Goal: Task Accomplishment & Management: Complete application form

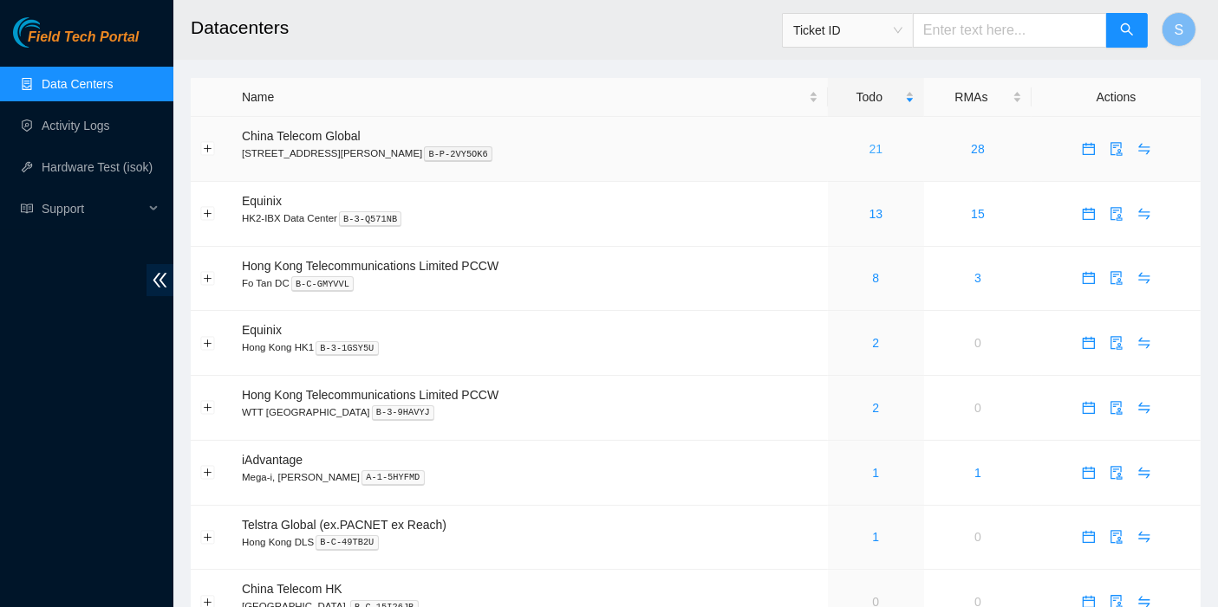
click at [869, 145] on link "21" at bounding box center [876, 149] width 14 height 14
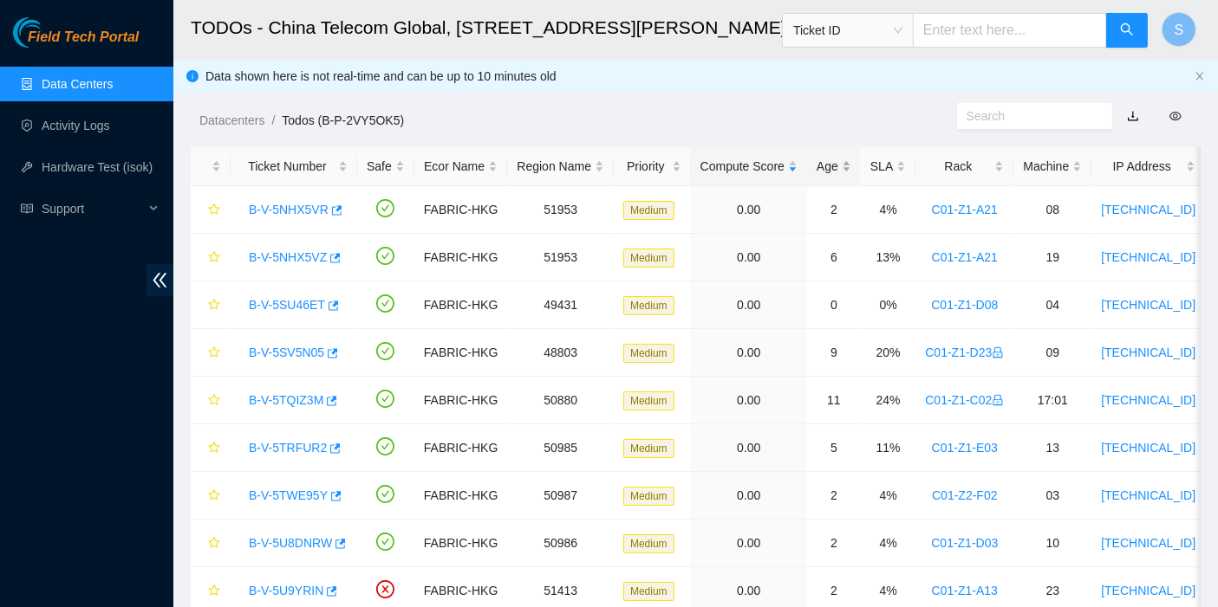
click at [825, 165] on div "Age" at bounding box center [833, 166] width 35 height 19
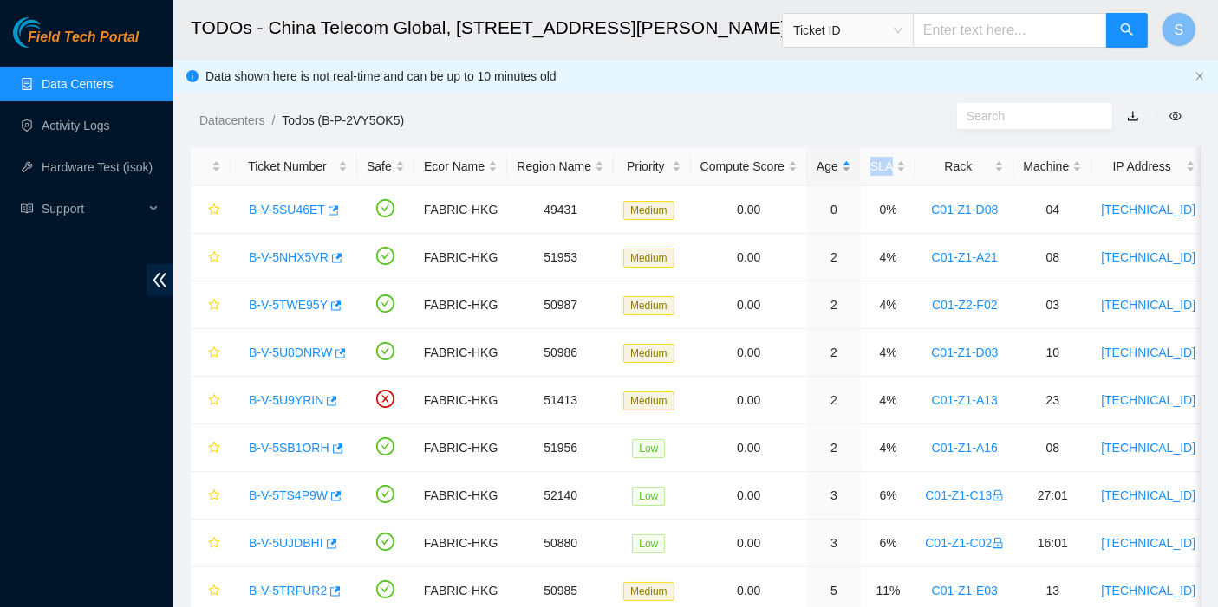
click at [825, 165] on div "Age" at bounding box center [833, 166] width 35 height 19
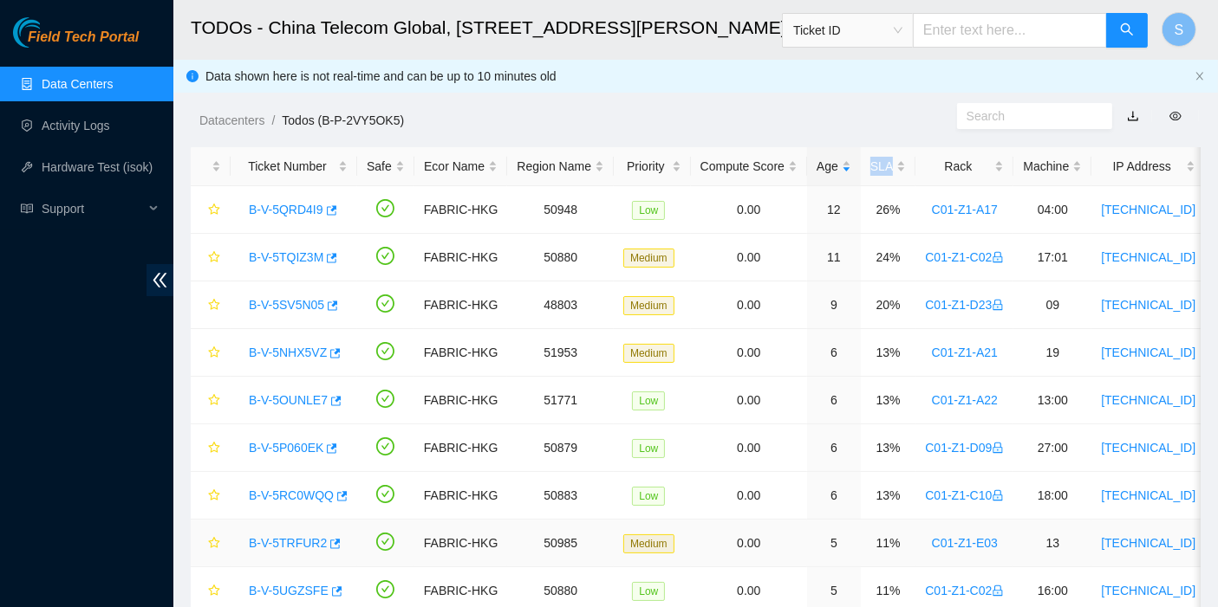
click at [281, 536] on link "B-V-5TRFUR2" at bounding box center [288, 543] width 78 height 14
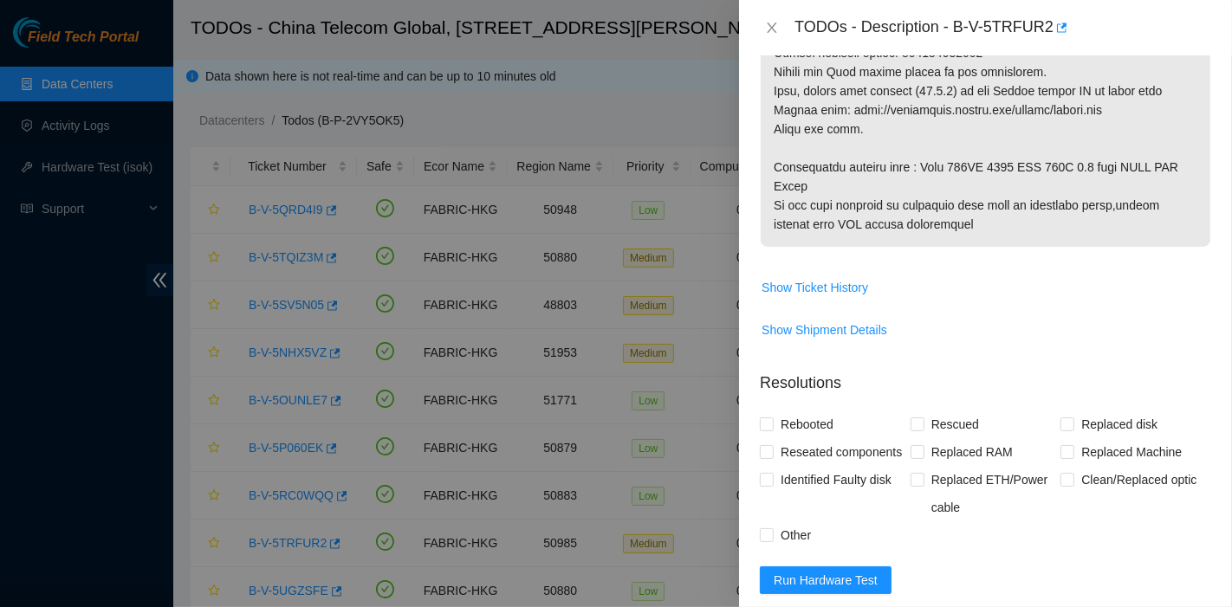
scroll to position [1340, 0]
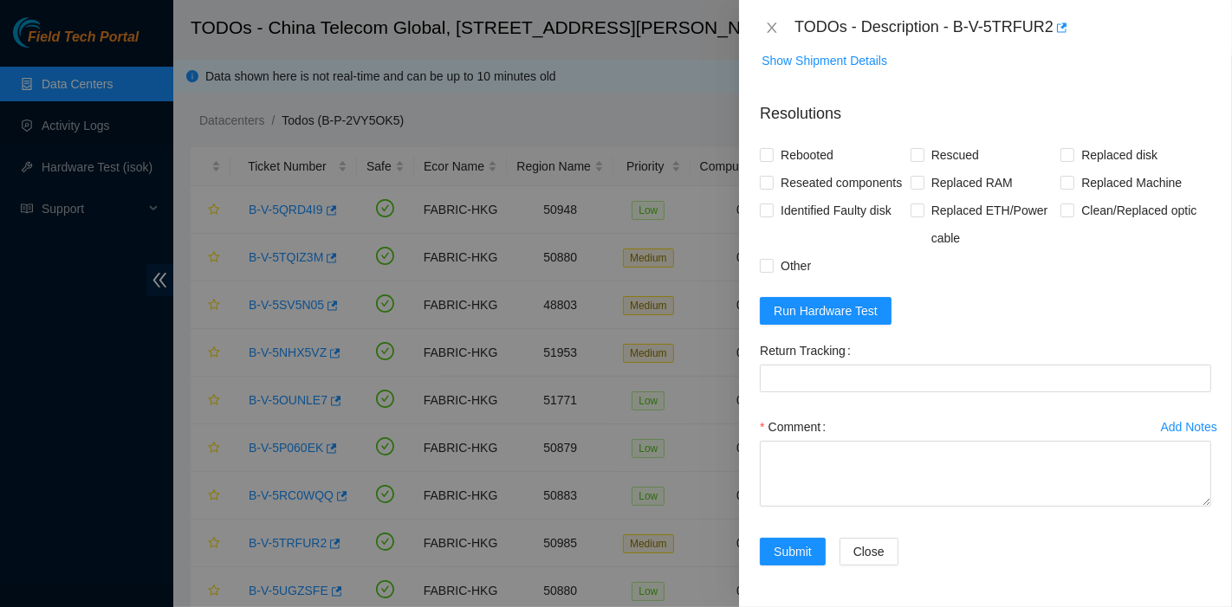
click at [849, 276] on div "Other" at bounding box center [835, 266] width 151 height 28
click at [854, 317] on span "Run Hardware Test" at bounding box center [826, 311] width 104 height 19
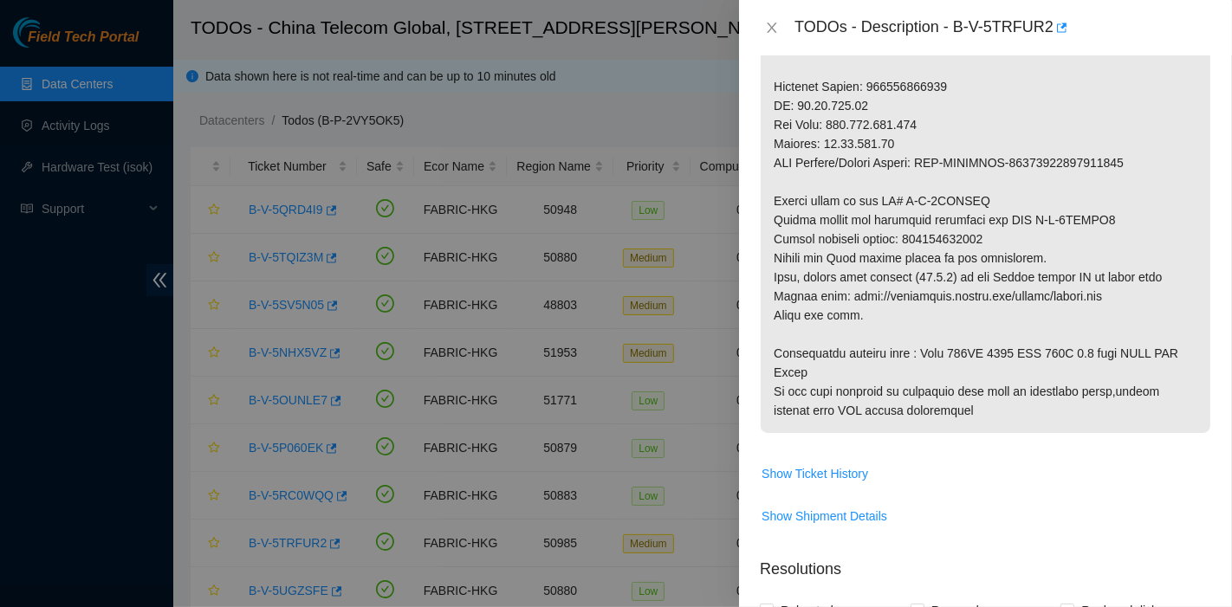
scroll to position [859, 0]
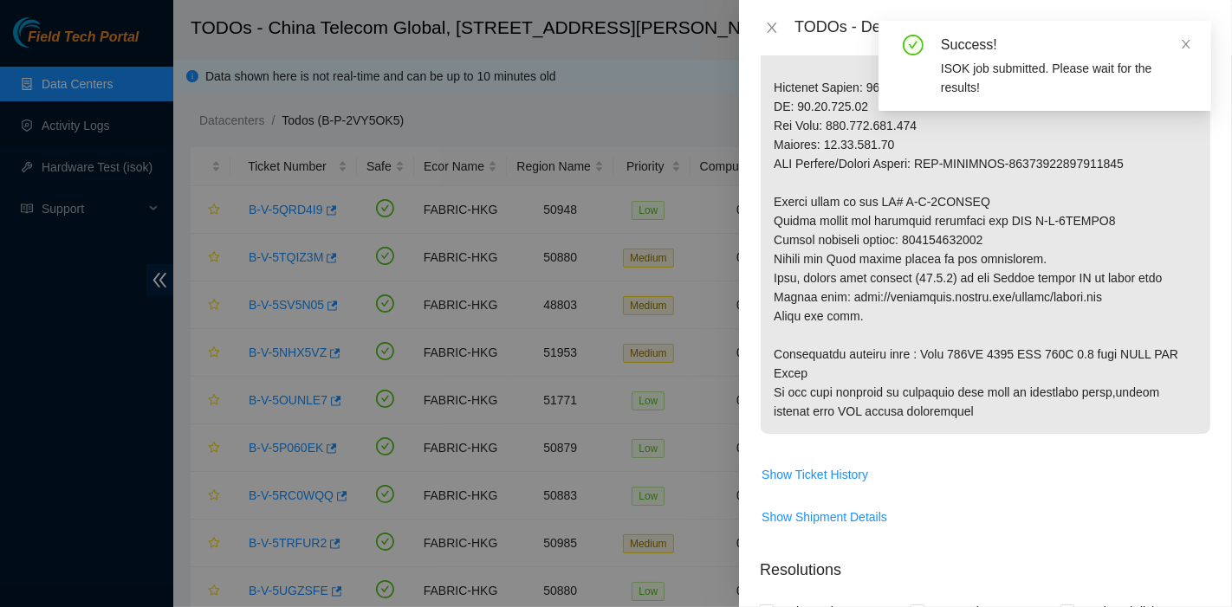
click at [1179, 38] on div "Success!" at bounding box center [1066, 45] width 250 height 21
click at [1185, 43] on icon "close" at bounding box center [1186, 44] width 9 height 9
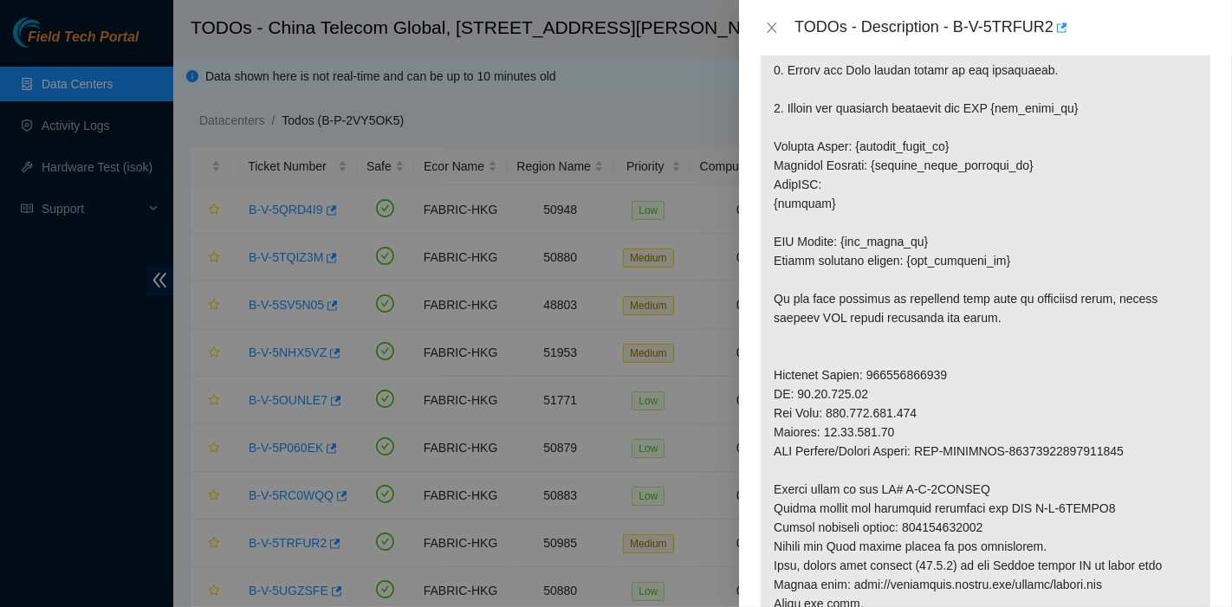
scroll to position [570, 0]
drag, startPoint x: 958, startPoint y: 23, endPoint x: 1047, endPoint y: 42, distance: 91.5
click at [1047, 42] on div "TODOs - Description - B-V-5TRFUR2" at bounding box center [985, 27] width 493 height 55
copy div "B-V-5TRFUR2"
click at [928, 355] on p at bounding box center [986, 252] width 450 height 941
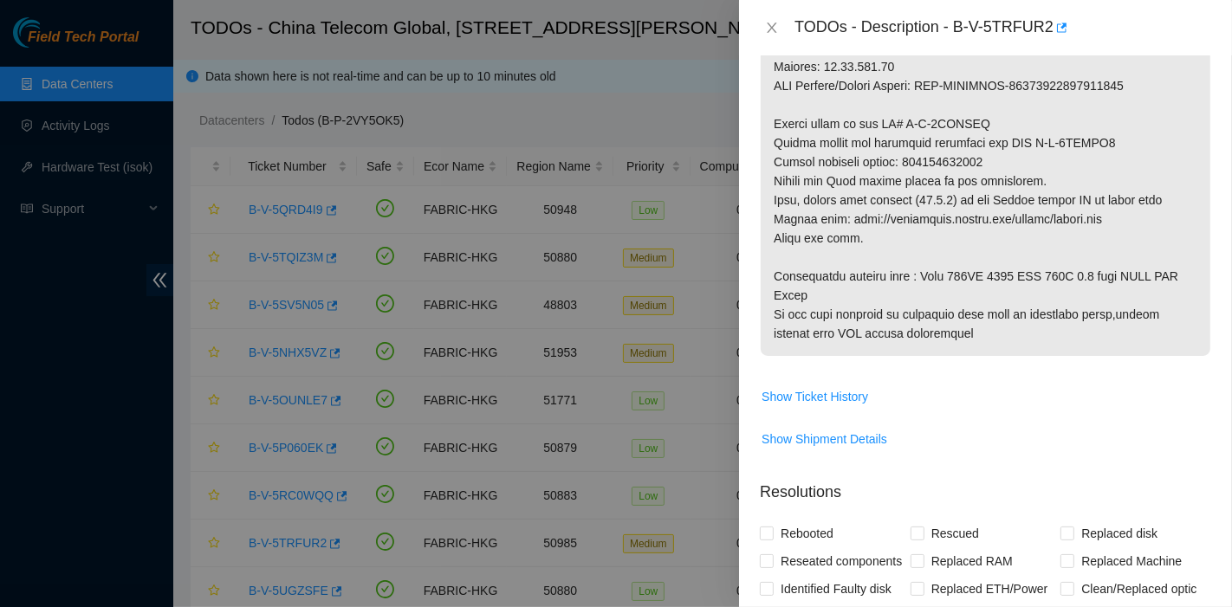
scroll to position [938, 0]
drag, startPoint x: 906, startPoint y: 155, endPoint x: 1069, endPoint y: 154, distance: 163.8
copy p "473665207560"
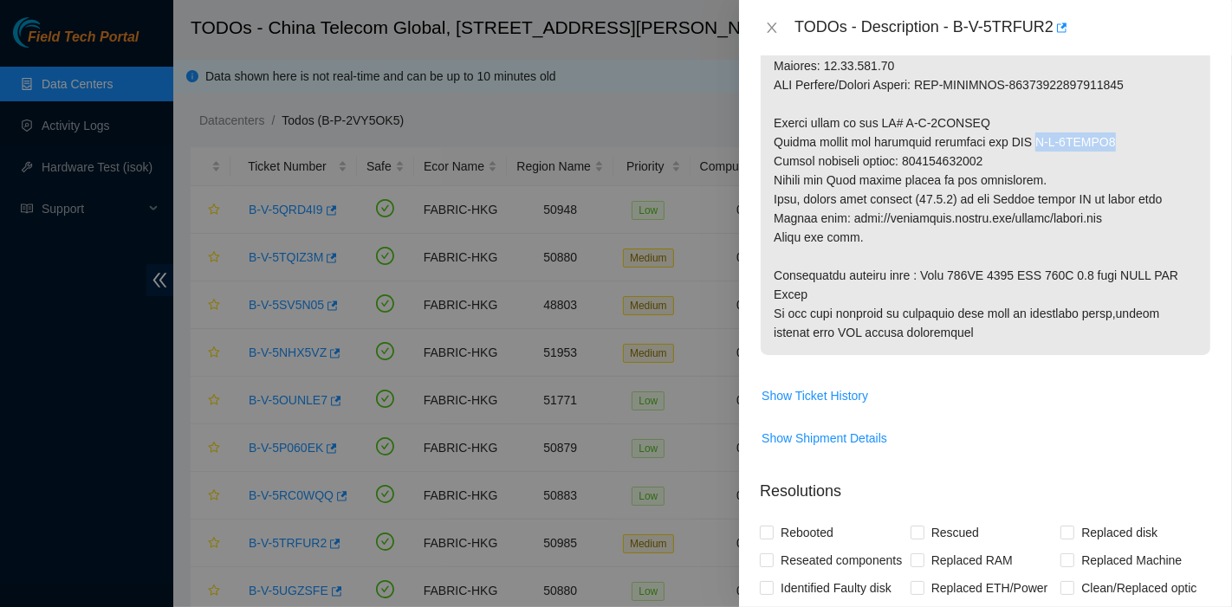
drag, startPoint x: 1027, startPoint y: 141, endPoint x: 1119, endPoint y: 133, distance: 92.3
copy p "B-V-5TTQTJ6"
drag, startPoint x: 906, startPoint y: 120, endPoint x: 1000, endPoint y: 117, distance: 94.5
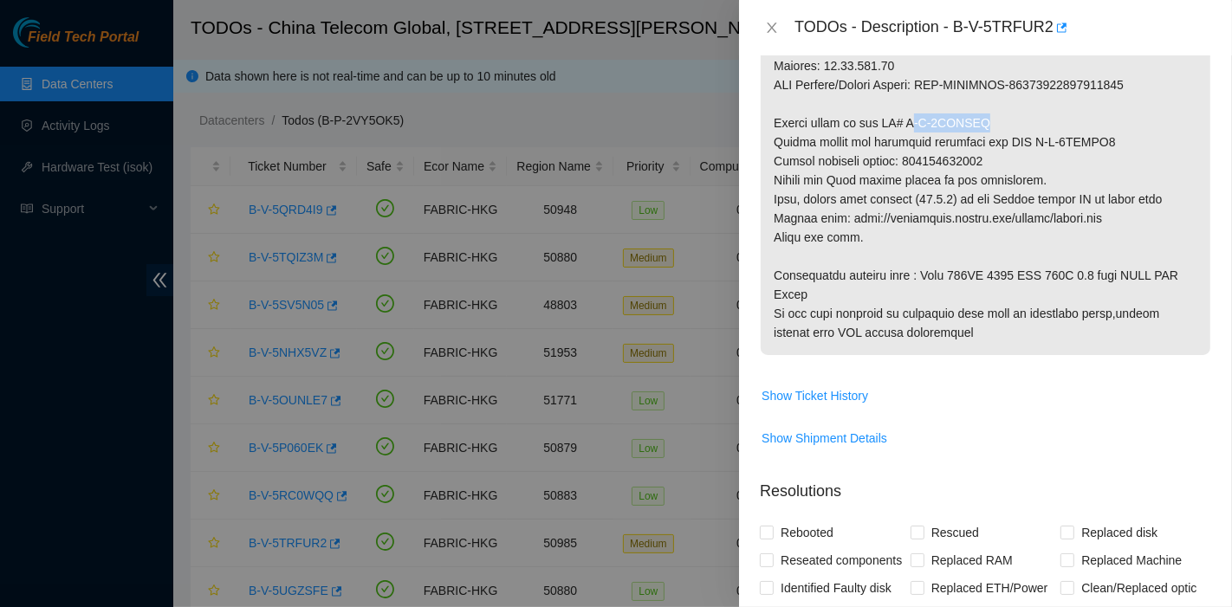
drag, startPoint x: 900, startPoint y: 121, endPoint x: 1042, endPoint y: 121, distance: 141.2
copy p "B-V-5TTQTIX"
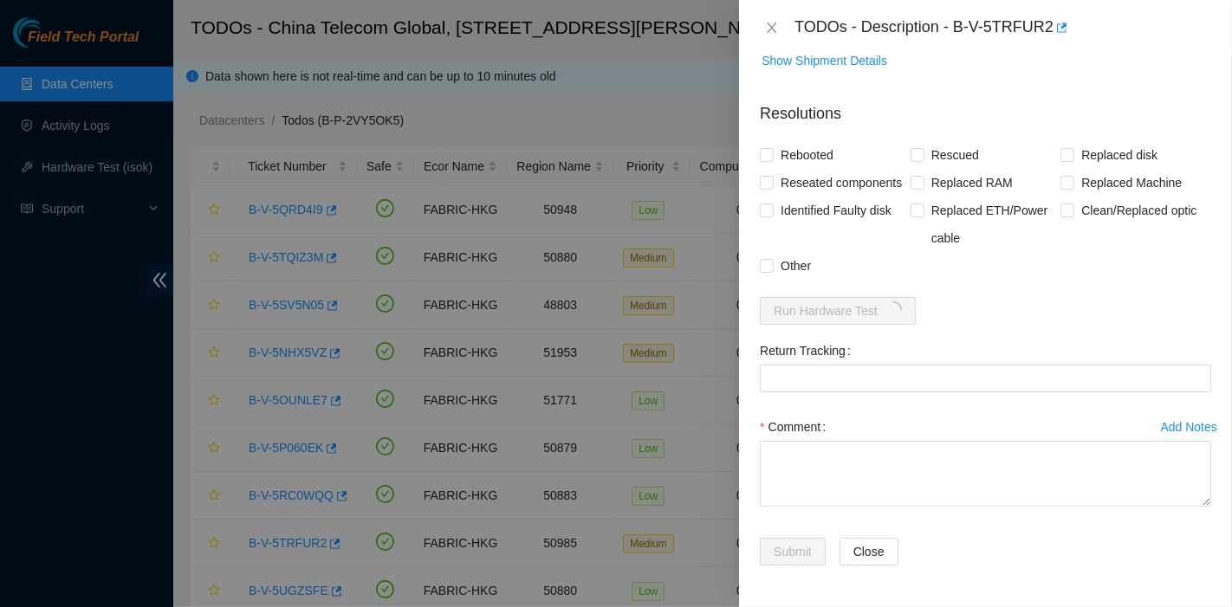
scroll to position [1340, 0]
click at [1076, 141] on span "Replaced disk" at bounding box center [1120, 155] width 90 height 28
click at [1073, 148] on input "Replaced disk" at bounding box center [1067, 154] width 12 height 12
checkbox input "true"
click at [911, 141] on label "Rescued" at bounding box center [948, 155] width 75 height 28
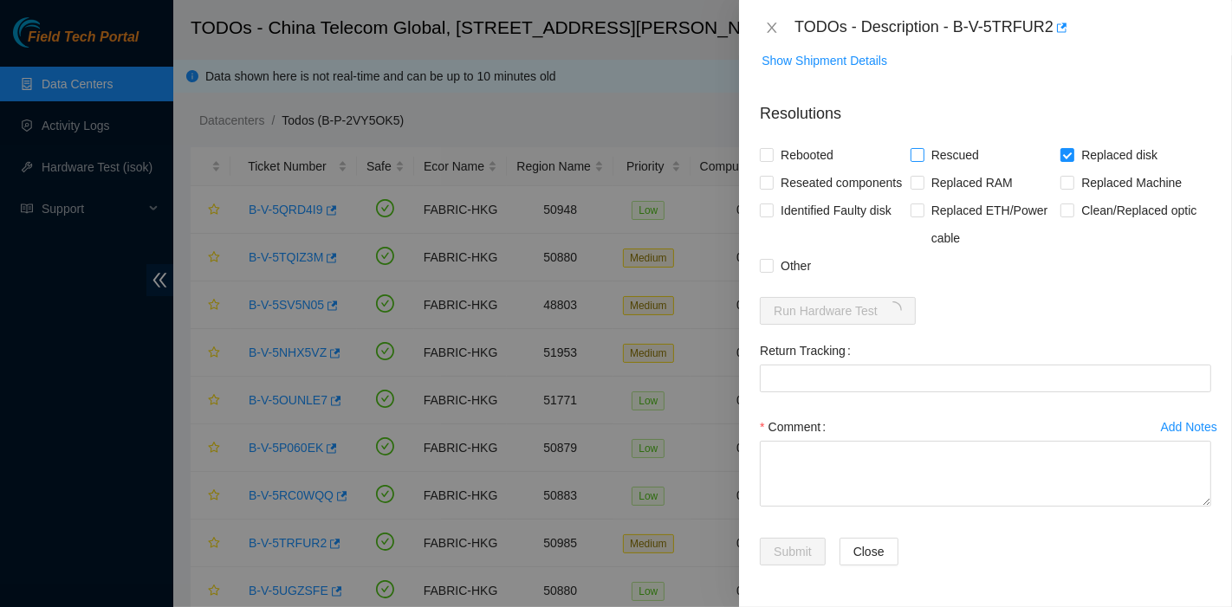
click at [911, 148] on input "Rescued" at bounding box center [917, 154] width 12 height 12
checkbox input "true"
click at [794, 141] on span "Rebooted" at bounding box center [807, 155] width 67 height 28
click at [772, 148] on input "Rebooted" at bounding box center [766, 154] width 12 height 12
checkbox input "true"
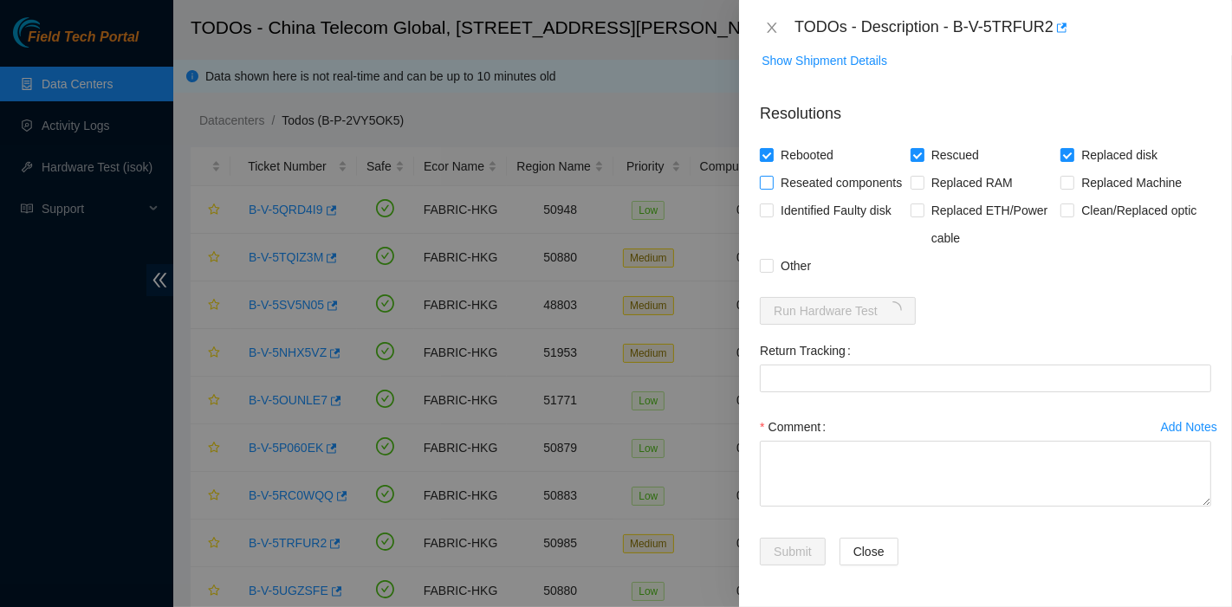
click at [794, 169] on span "Reseated components" at bounding box center [841, 183] width 135 height 28
click at [772, 176] on input "Reseated components" at bounding box center [766, 182] width 12 height 12
checkbox input "true"
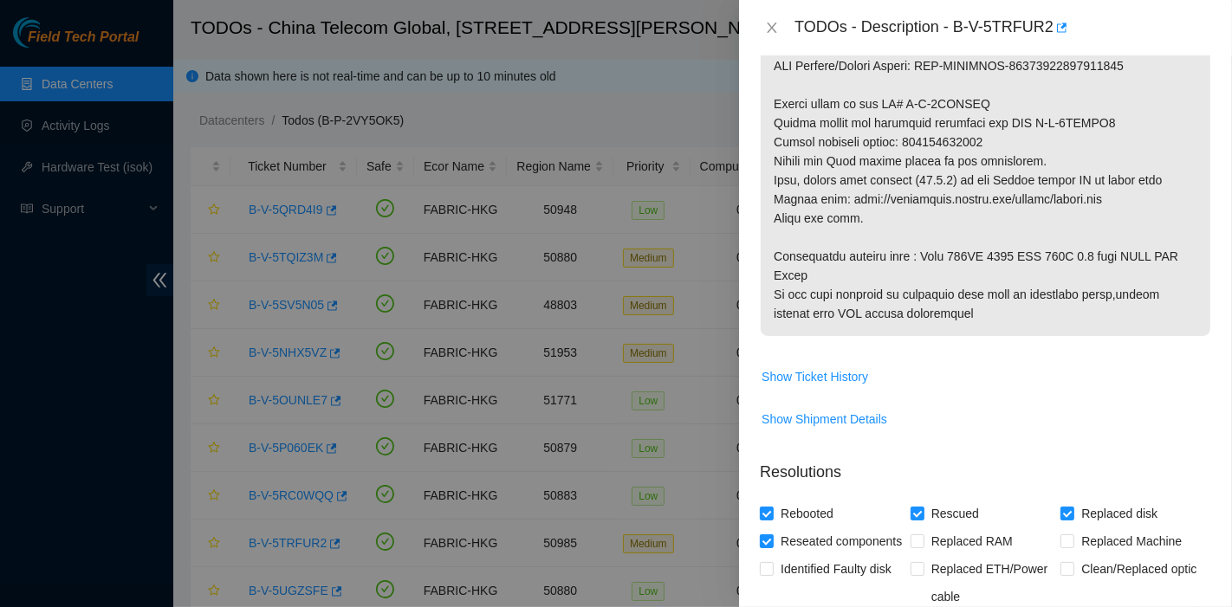
scroll to position [955, 0]
drag, startPoint x: 906, startPoint y: 142, endPoint x: 1037, endPoint y: 142, distance: 130.8
copy p "473665207560"
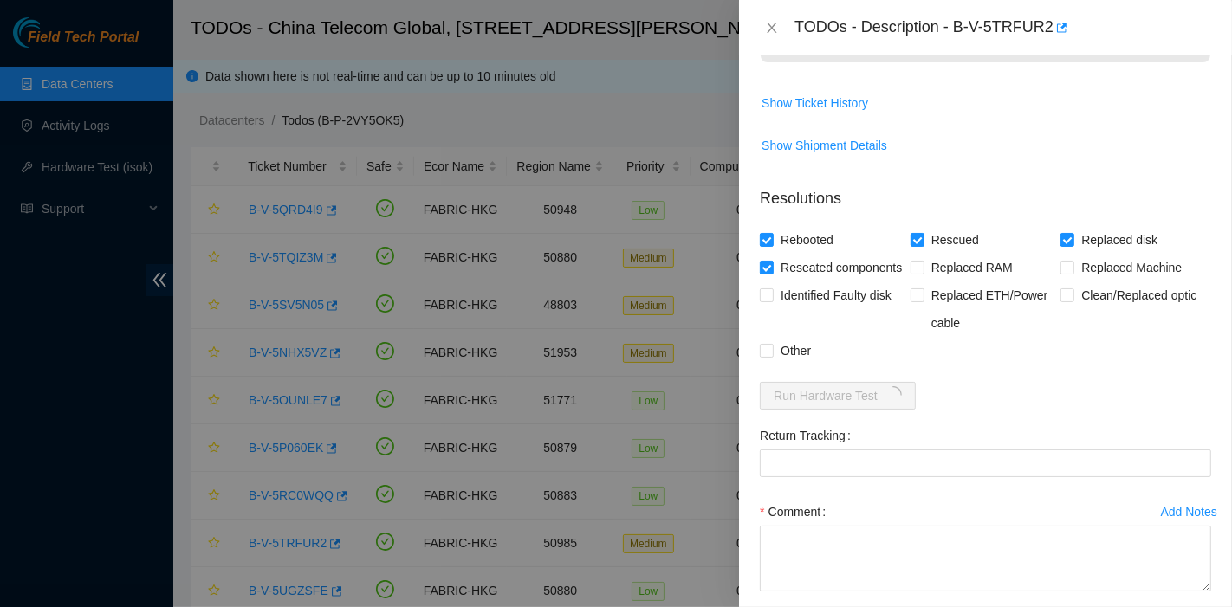
scroll to position [1231, 0]
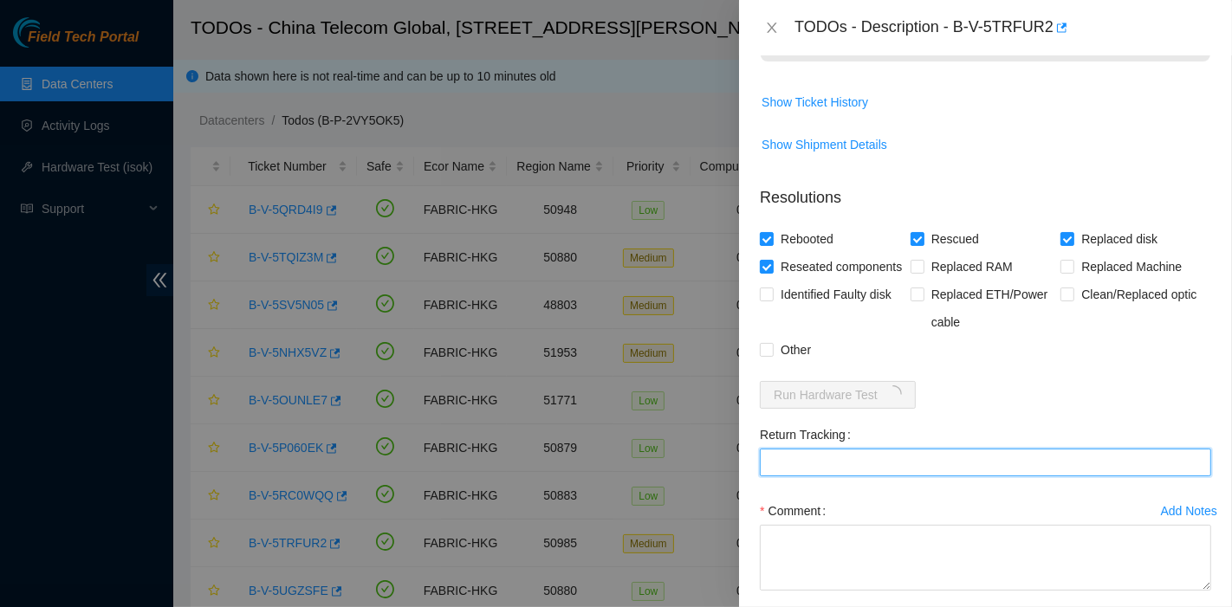
click at [847, 477] on Tracking "Return Tracking" at bounding box center [985, 463] width 451 height 28
paste Tracking "473665207560"
type Tracking "473665207560"
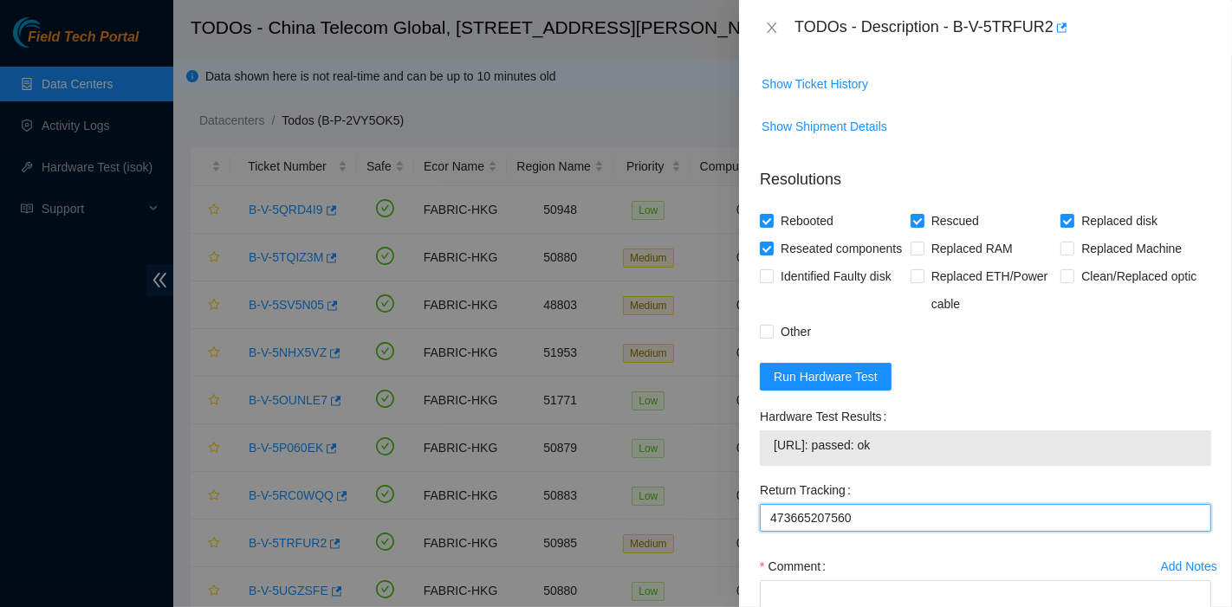
scroll to position [1413, 0]
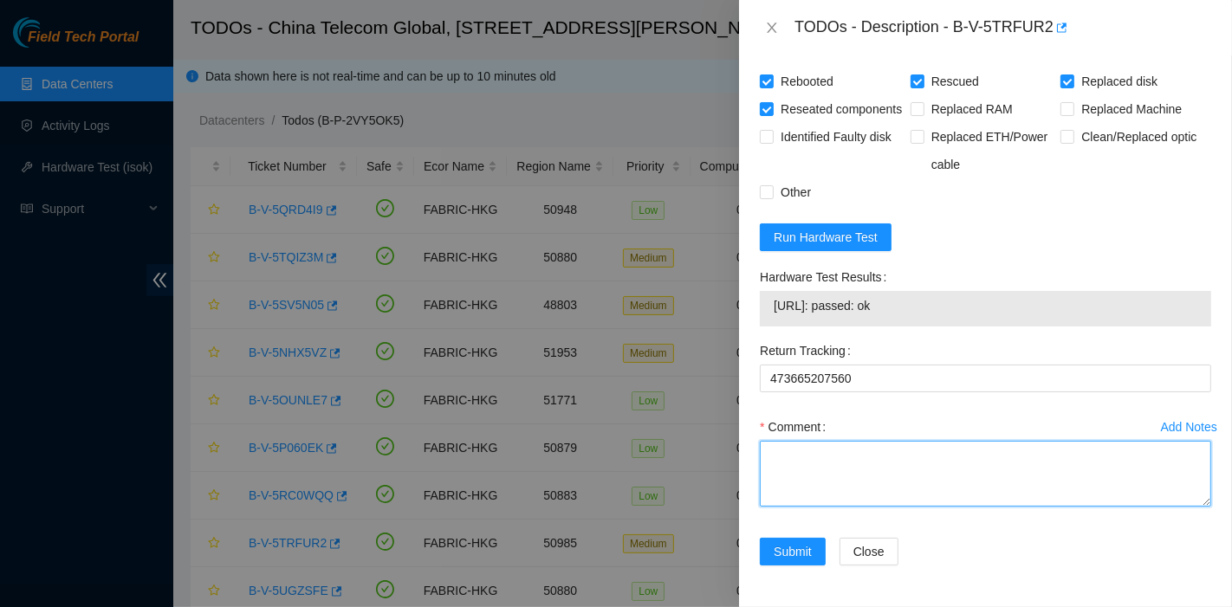
click at [887, 483] on textarea "Comment" at bounding box center [985, 474] width 451 height 66
type textarea "pass ok"
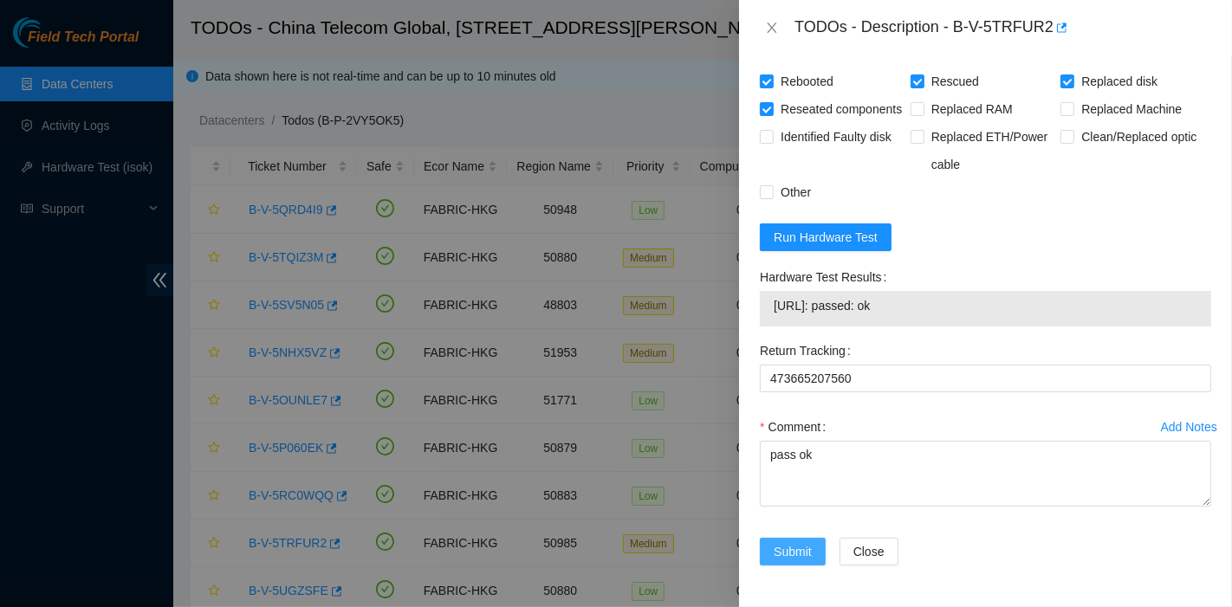
click at [772, 550] on button "Submit" at bounding box center [793, 552] width 66 height 28
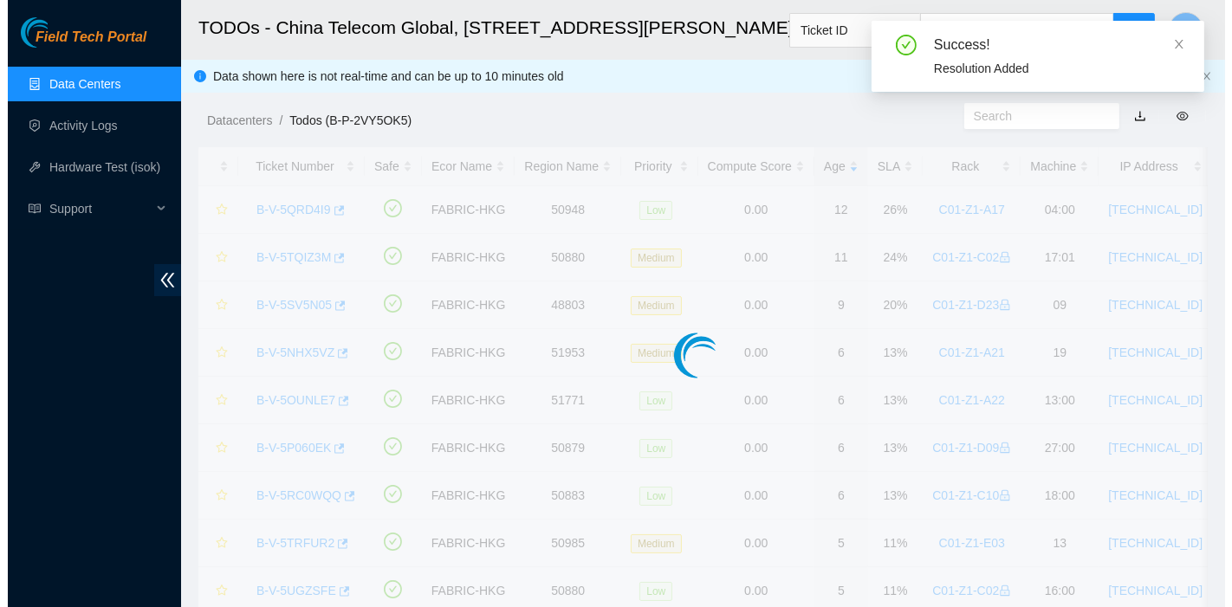
scroll to position [537, 0]
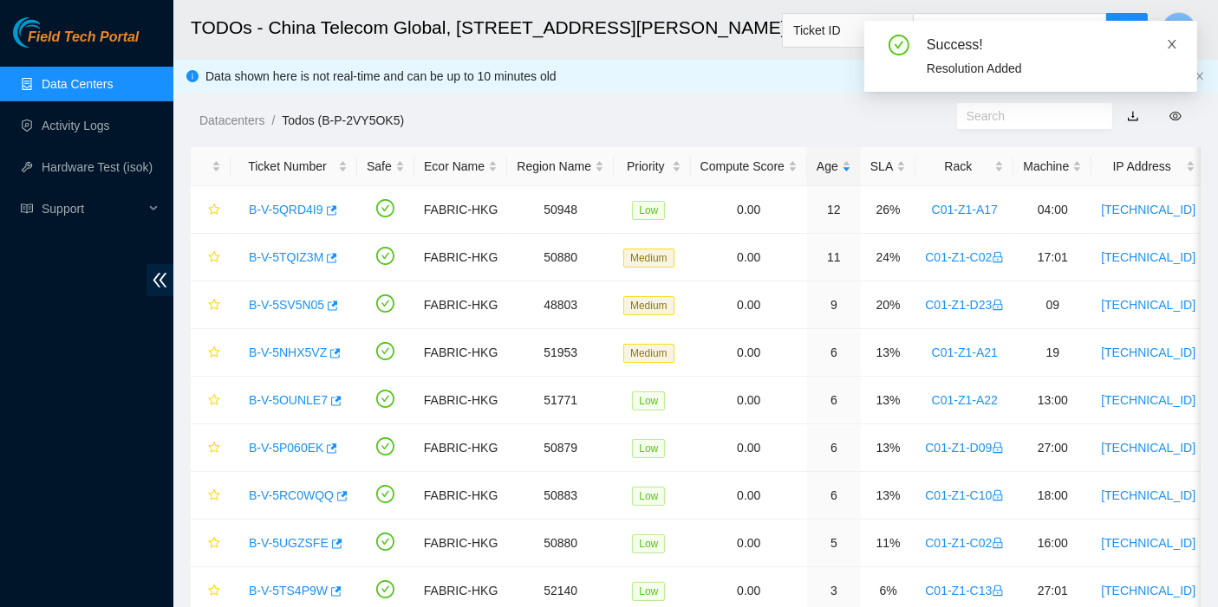
click at [1176, 44] on icon "close" at bounding box center [1172, 44] width 12 height 12
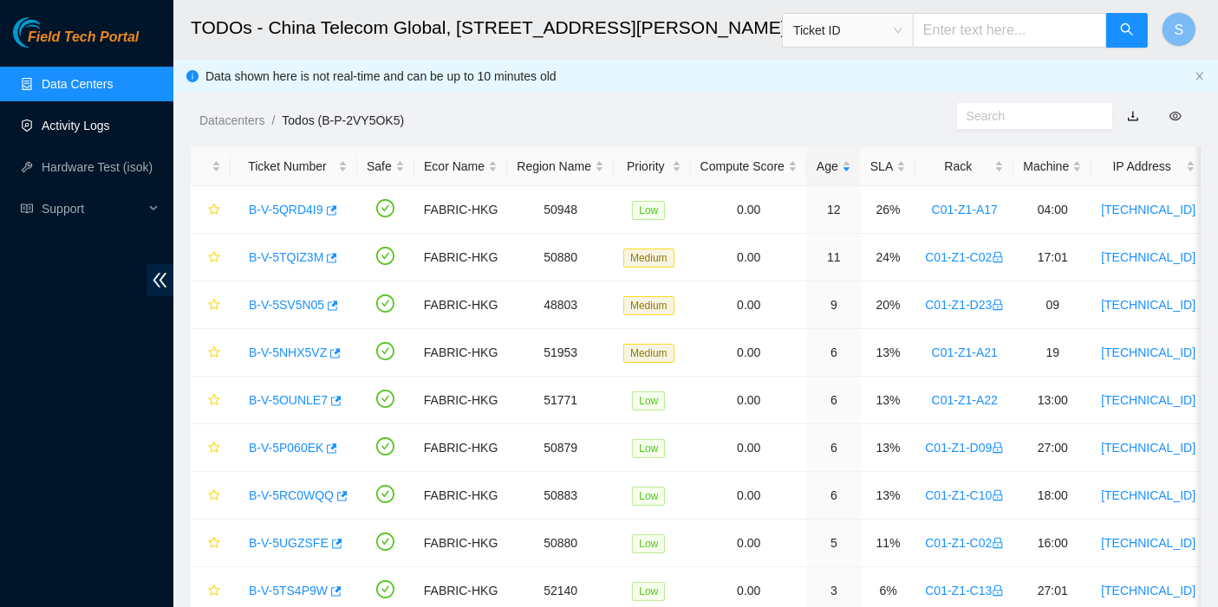
click at [60, 133] on link "Activity Logs" at bounding box center [76, 126] width 68 height 14
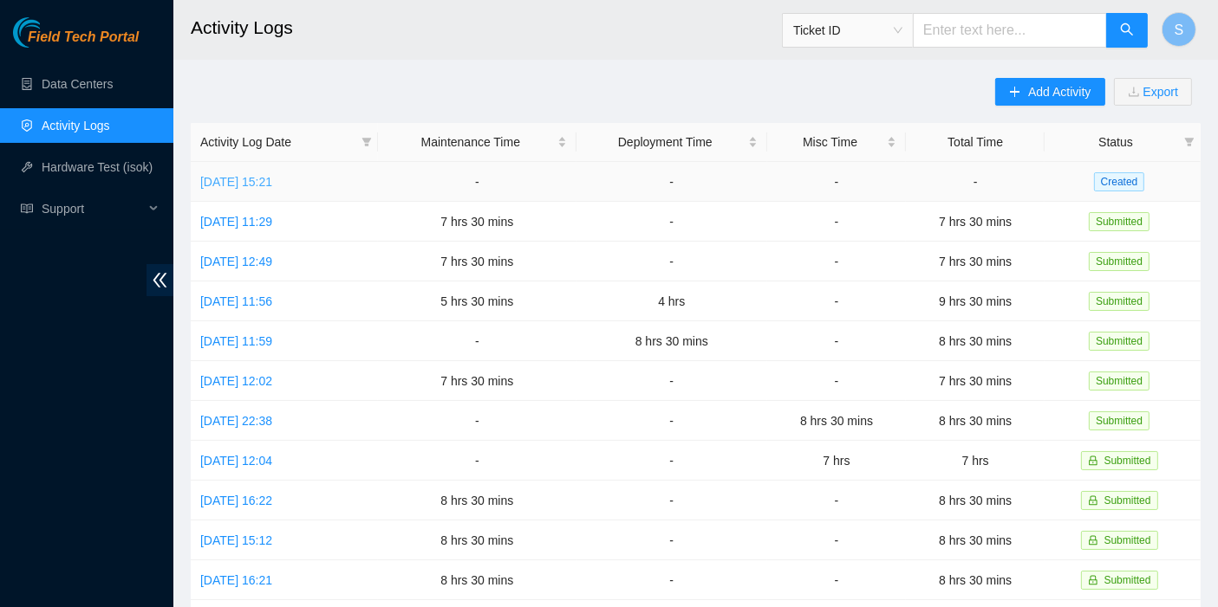
click at [272, 179] on link "[DATE] 15:21" at bounding box center [236, 182] width 72 height 14
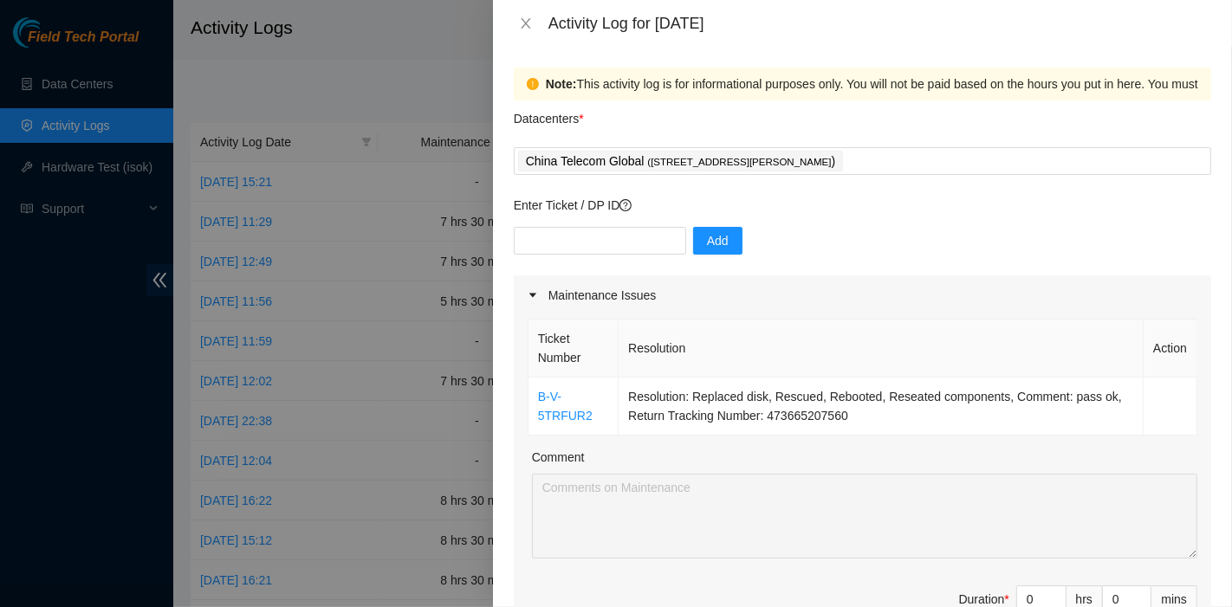
drag, startPoint x: 916, startPoint y: 290, endPoint x: 678, endPoint y: 254, distance: 241.1
click at [916, 290] on div "Maintenance Issues" at bounding box center [863, 296] width 698 height 40
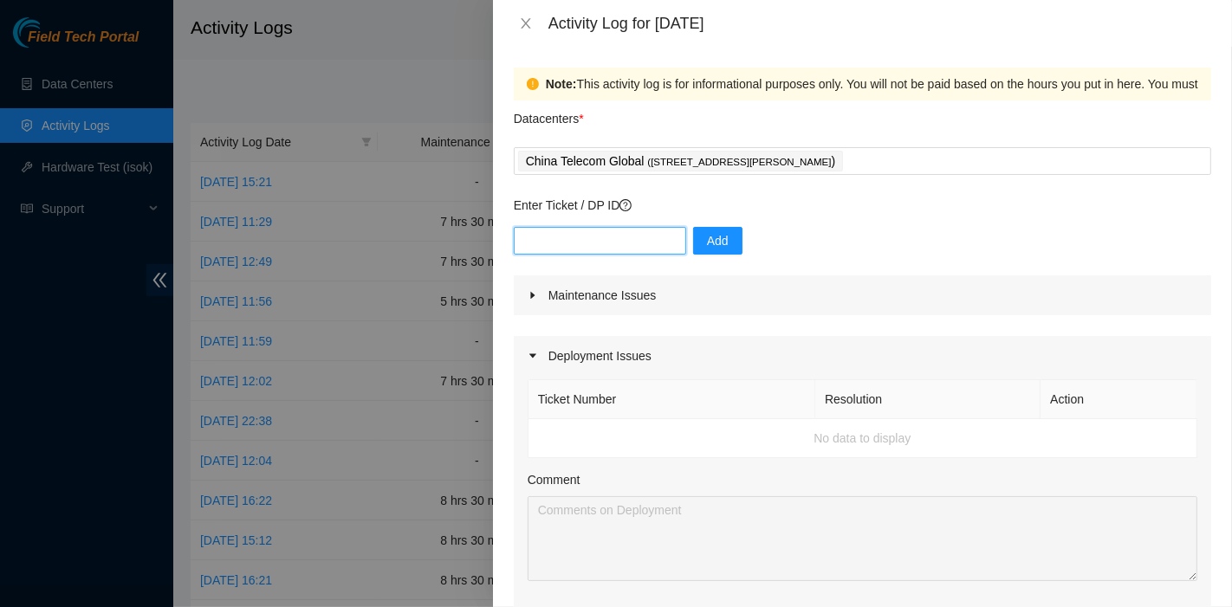
click at [600, 251] on input "text" at bounding box center [600, 241] width 172 height 28
paste input "B-V-5TSEEGY"
type input "B-V-5TSEEGY"
click at [712, 238] on span "Add" at bounding box center [718, 240] width 22 height 19
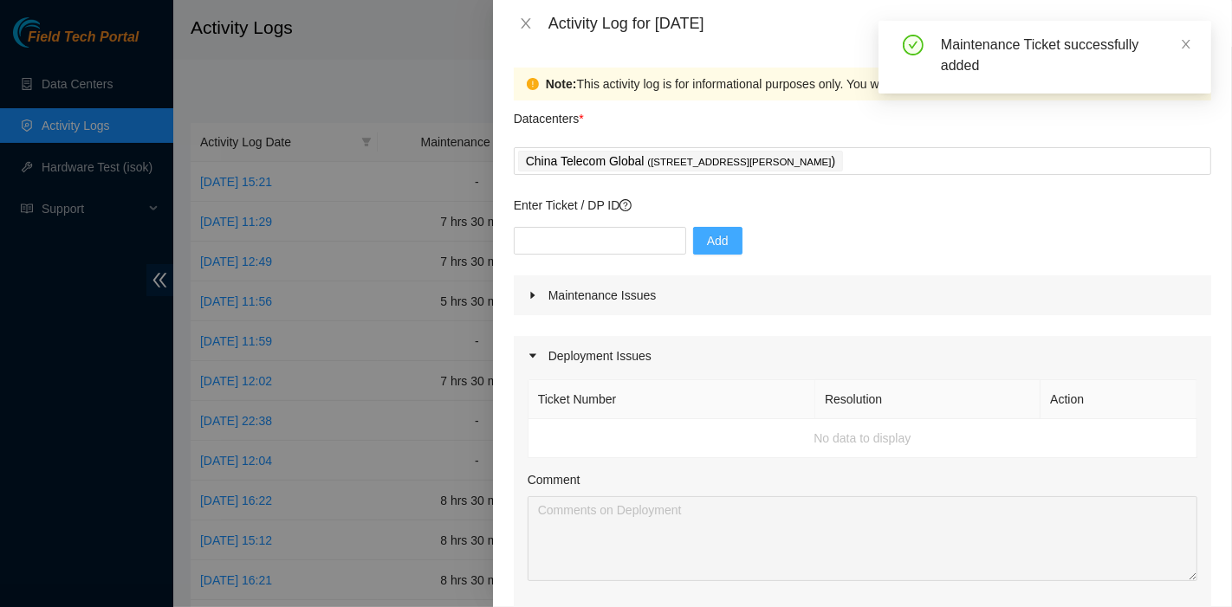
click at [966, 284] on div "Maintenance Issues" at bounding box center [863, 296] width 698 height 40
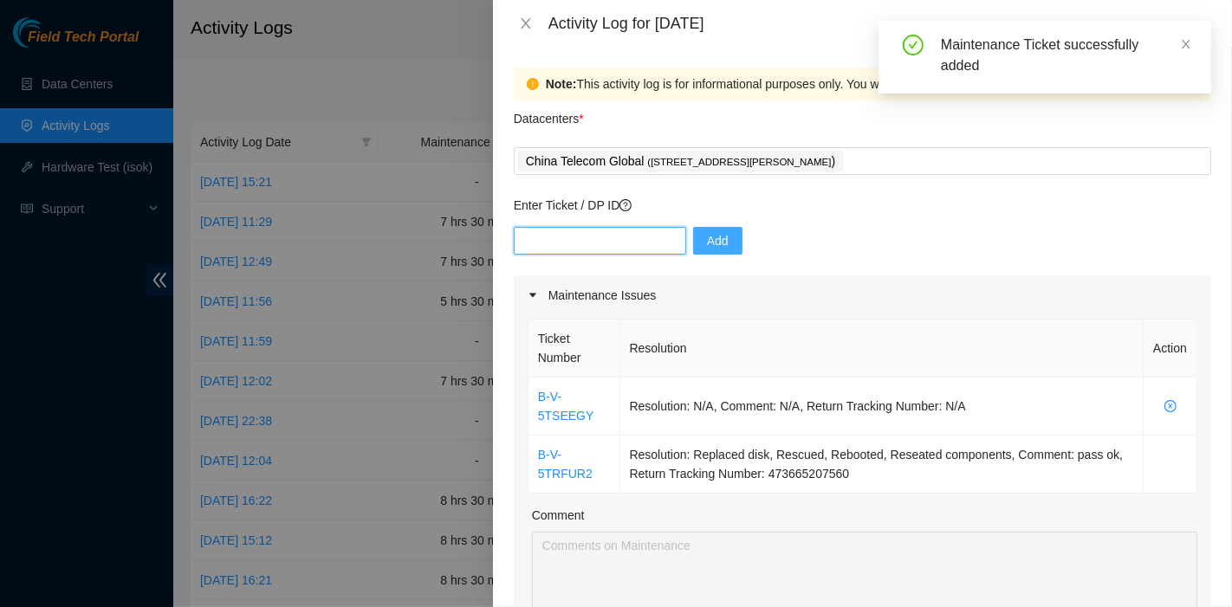
click at [614, 250] on input "text" at bounding box center [600, 241] width 172 height 28
paste input "B-V-5TSEEMS"
type input "B-V-5TSEEMS"
click at [707, 237] on span "Add" at bounding box center [718, 240] width 22 height 19
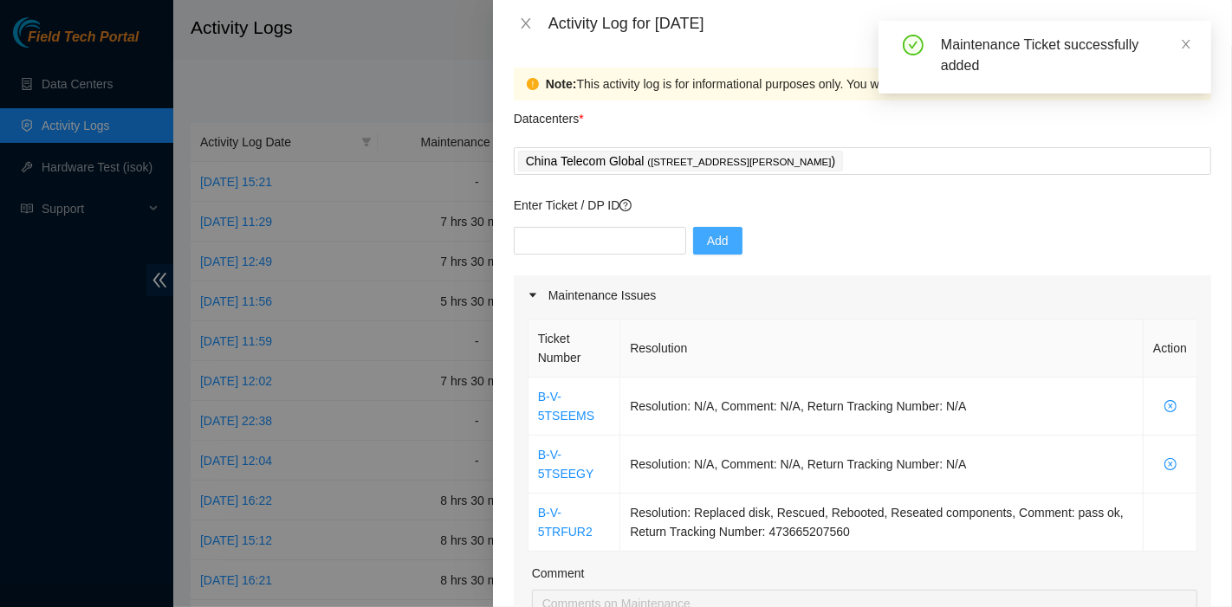
drag, startPoint x: 995, startPoint y: 324, endPoint x: 695, endPoint y: 254, distance: 307.9
click at [995, 324] on th "Resolution" at bounding box center [881, 349] width 523 height 58
click at [640, 231] on input "text" at bounding box center [600, 241] width 172 height 28
paste input "B-W-13MSTTA"
type input "B-W-13MSTTA"
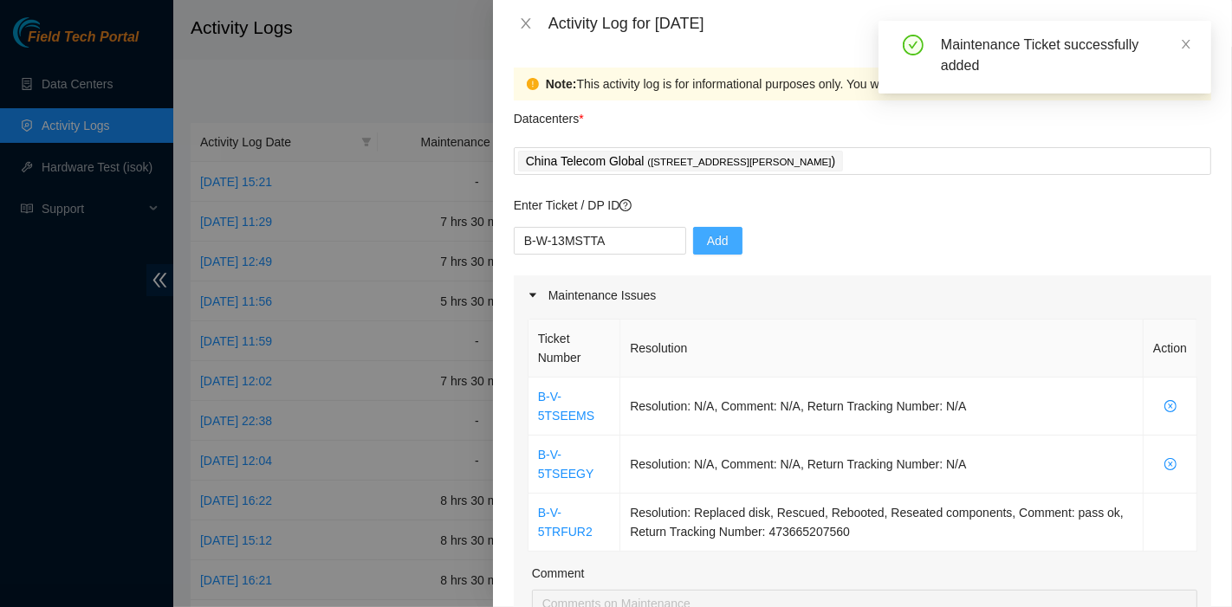
click at [693, 238] on button "Add" at bounding box center [717, 241] width 49 height 28
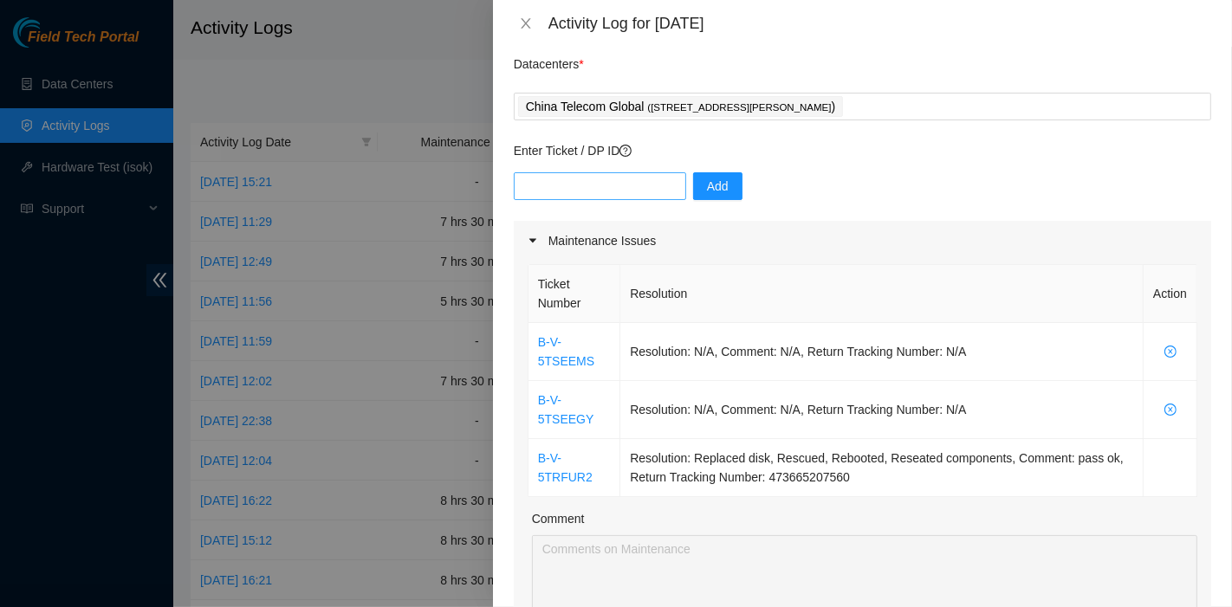
scroll to position [3, 0]
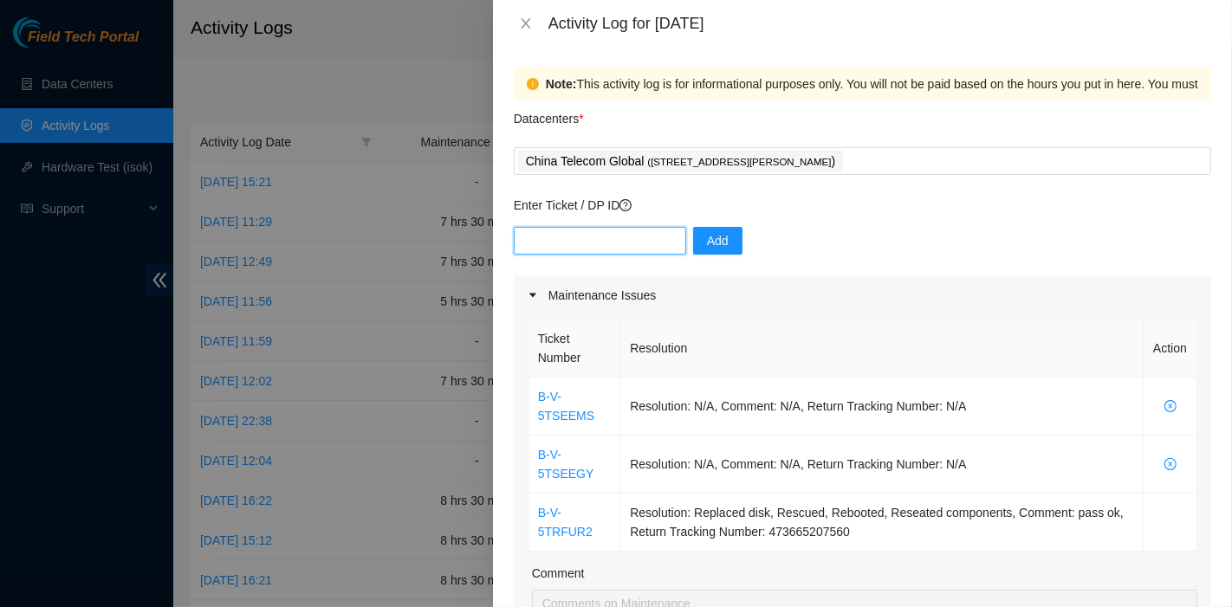
click at [598, 229] on input "text" at bounding box center [600, 241] width 172 height 28
paste input "B-V-5TTQTJ6"
type input "B-V-5TTQTJ6"
click at [693, 235] on button "Add" at bounding box center [717, 241] width 49 height 28
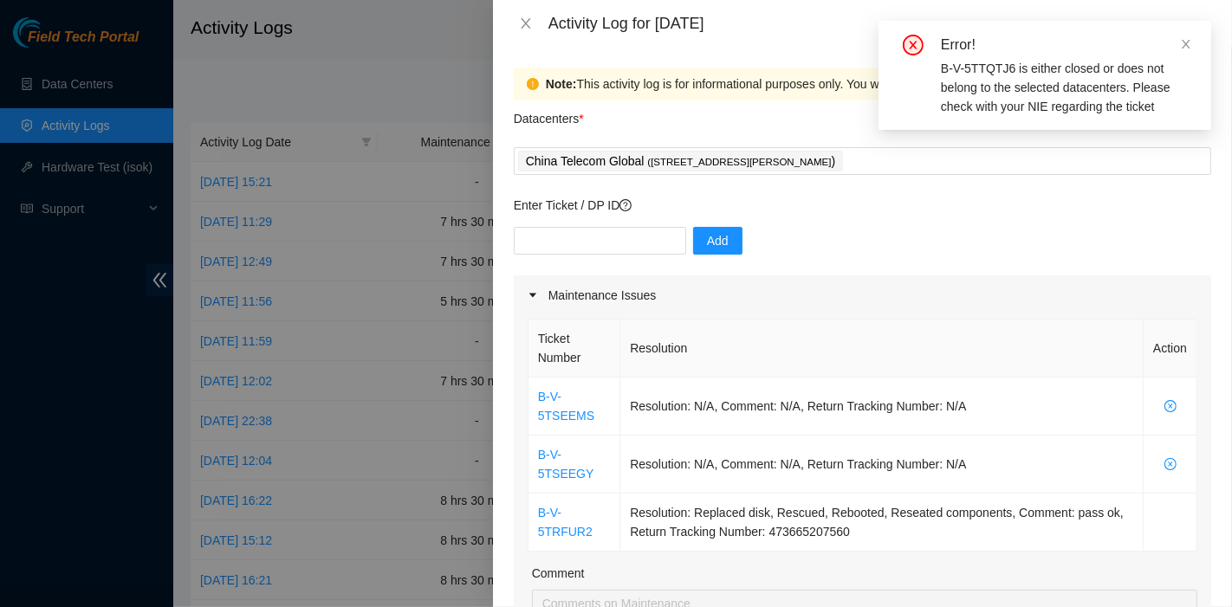
drag, startPoint x: 1010, startPoint y: 333, endPoint x: 971, endPoint y: 318, distance: 40.9
click at [1010, 333] on th "Resolution" at bounding box center [881, 349] width 523 height 58
click at [654, 249] on input "text" at bounding box center [600, 241] width 172 height 28
paste input "B-V-5TTQTIX"
type input "B-V-5TTQTIX"
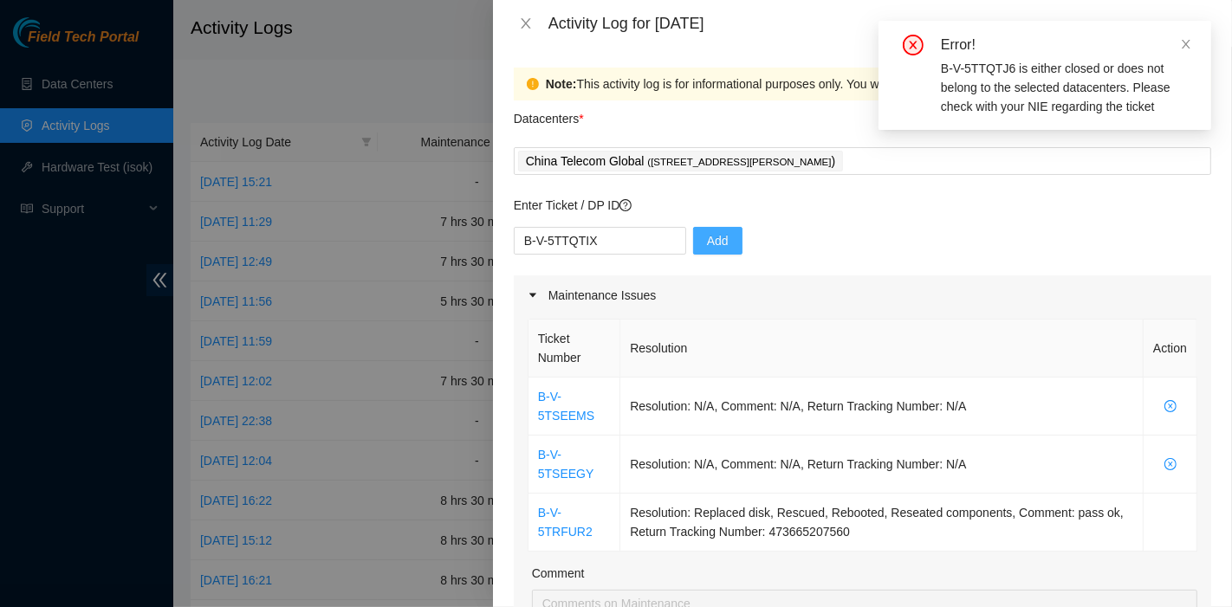
click at [707, 245] on span "Add" at bounding box center [718, 240] width 22 height 19
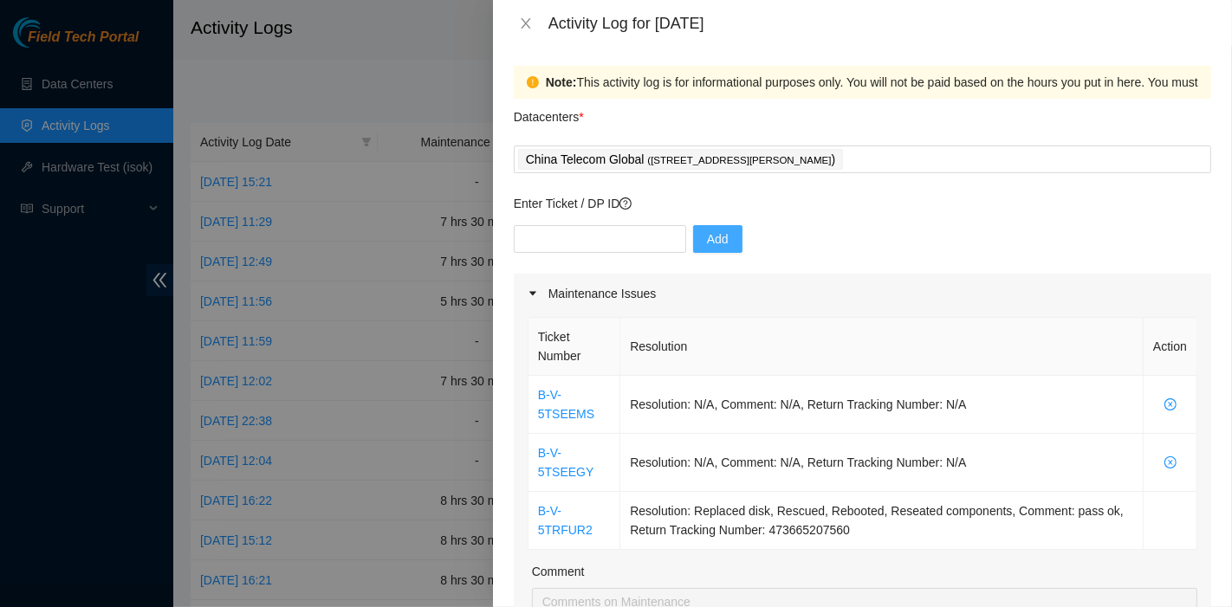
click at [928, 323] on th "Resolution" at bounding box center [881, 347] width 523 height 58
click at [604, 222] on div "Enter Ticket / DP ID Add" at bounding box center [863, 234] width 698 height 80
click at [609, 229] on input "text" at bounding box center [600, 239] width 172 height 28
paste input "B-V-5TG4G7Z"
type input "B-V-5TG4G7Z"
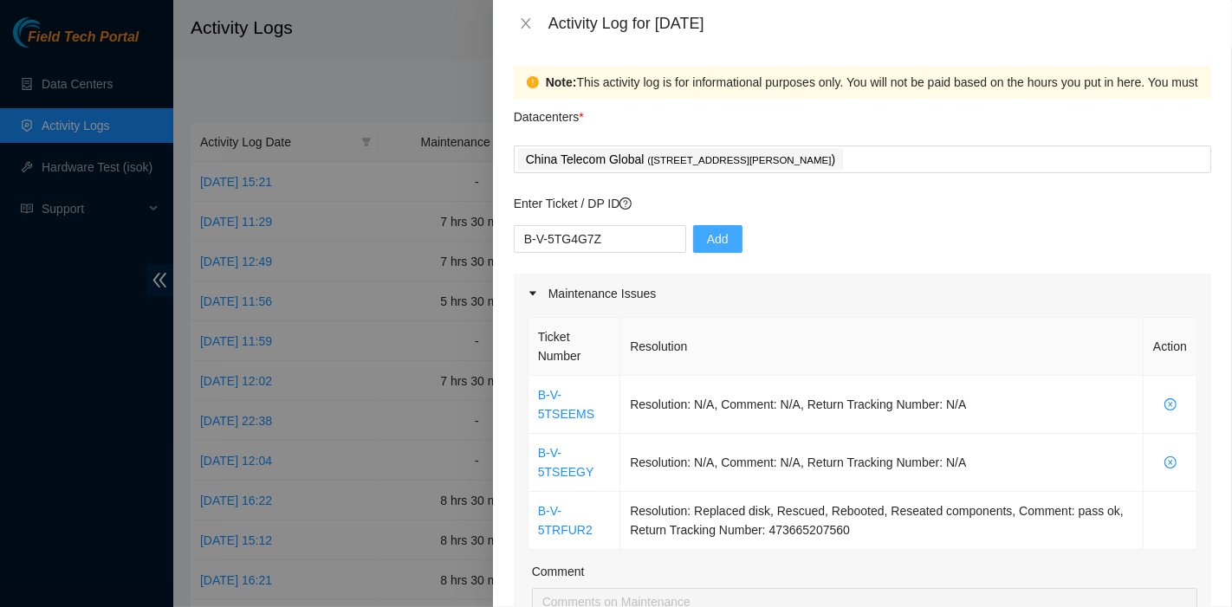
click at [694, 235] on button "Add" at bounding box center [717, 239] width 49 height 28
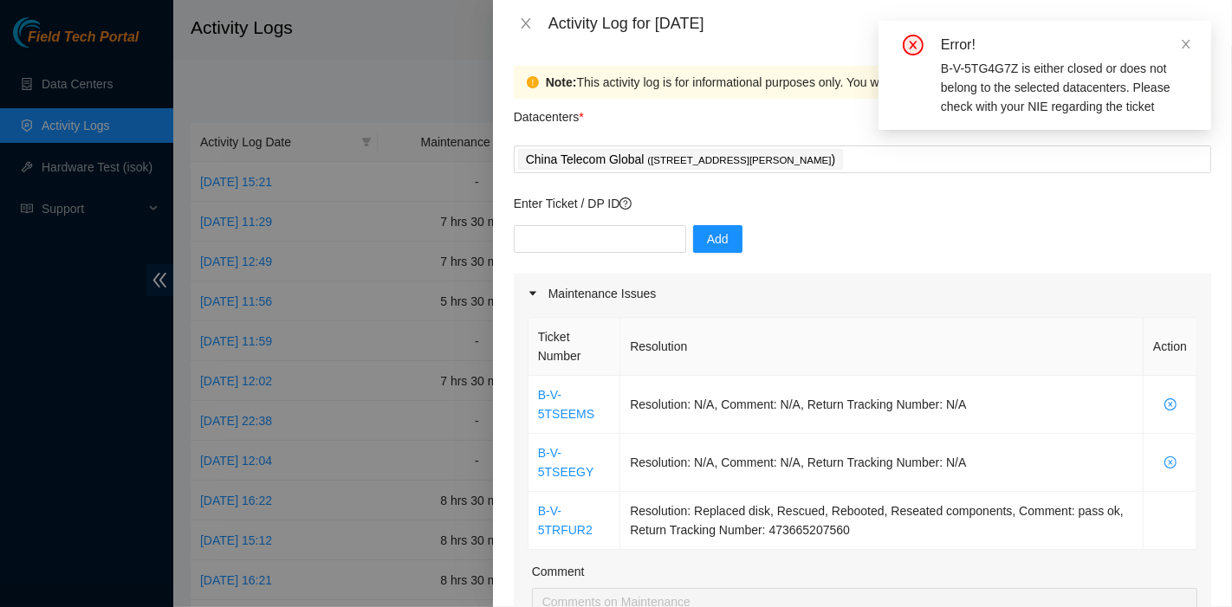
click at [1183, 54] on div "Error!" at bounding box center [1066, 45] width 250 height 21
click at [1186, 43] on icon "close" at bounding box center [1186, 44] width 9 height 9
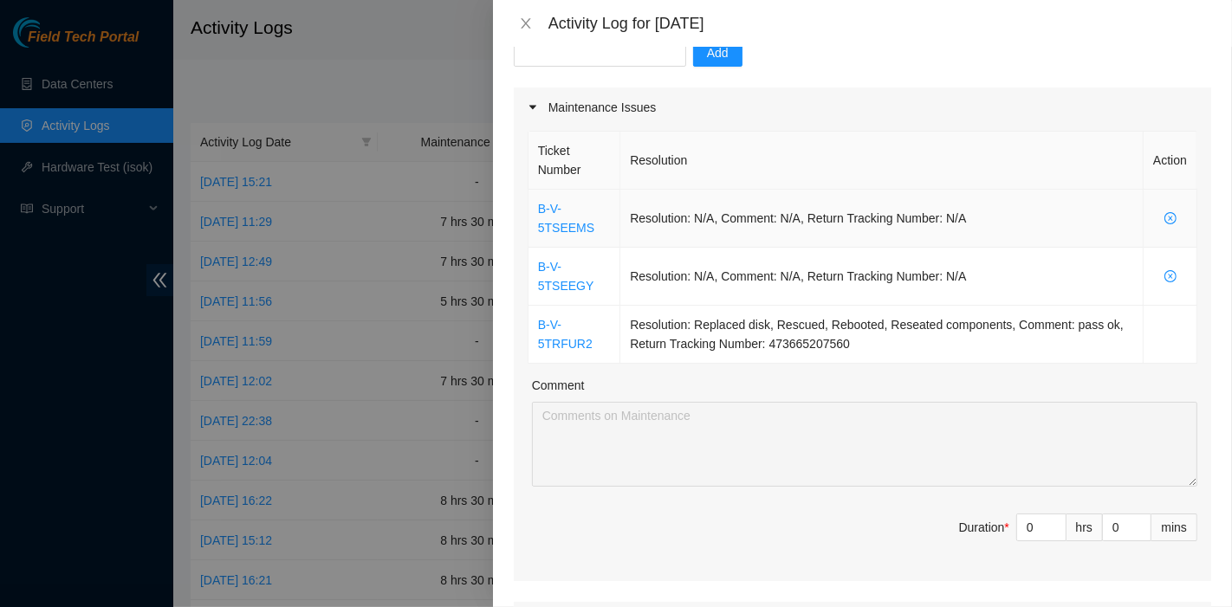
scroll to position [190, 0]
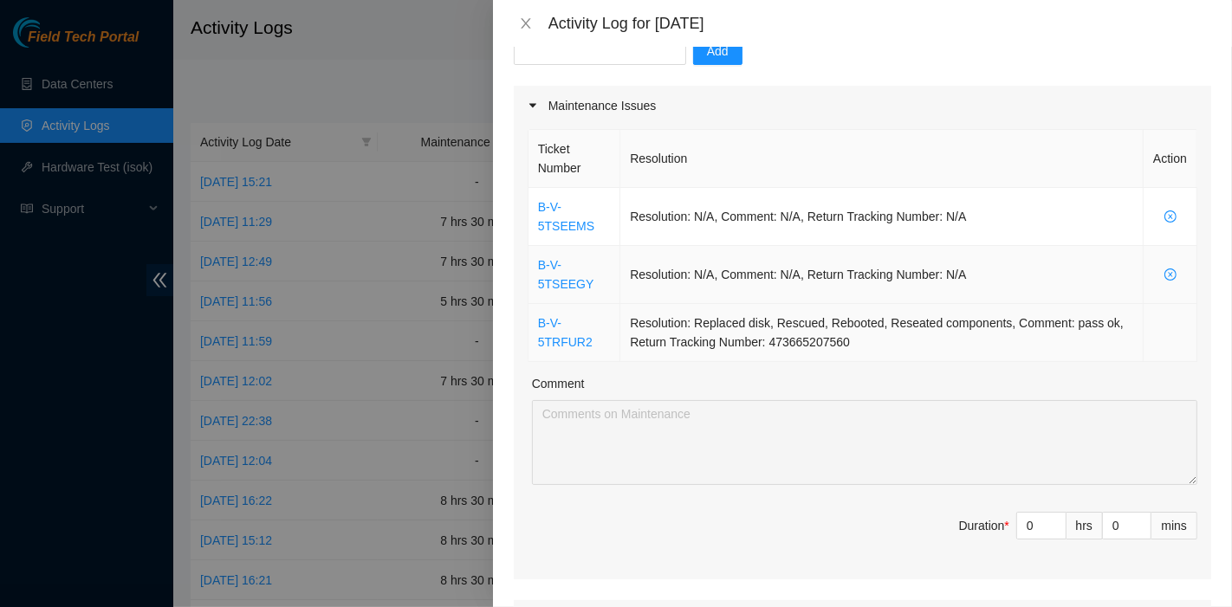
drag, startPoint x: 1088, startPoint y: 305, endPoint x: 847, endPoint y: 257, distance: 245.7
click at [1088, 305] on td "Resolution: Replaced disk, Rescued, Rebooted, Reseated components, Comment: pas…" at bounding box center [881, 333] width 523 height 58
click at [591, 58] on input "text" at bounding box center [600, 51] width 172 height 28
paste input "B-W-13MSTTA"
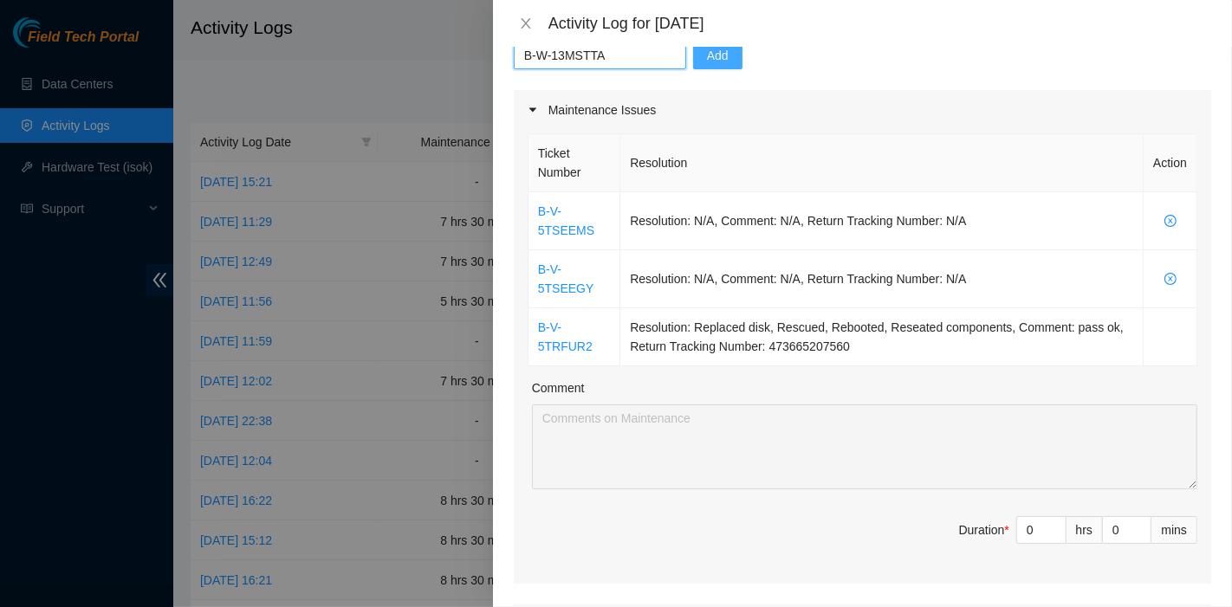
type input "B-W-13MSTTA"
click at [707, 61] on span "Add" at bounding box center [718, 55] width 22 height 19
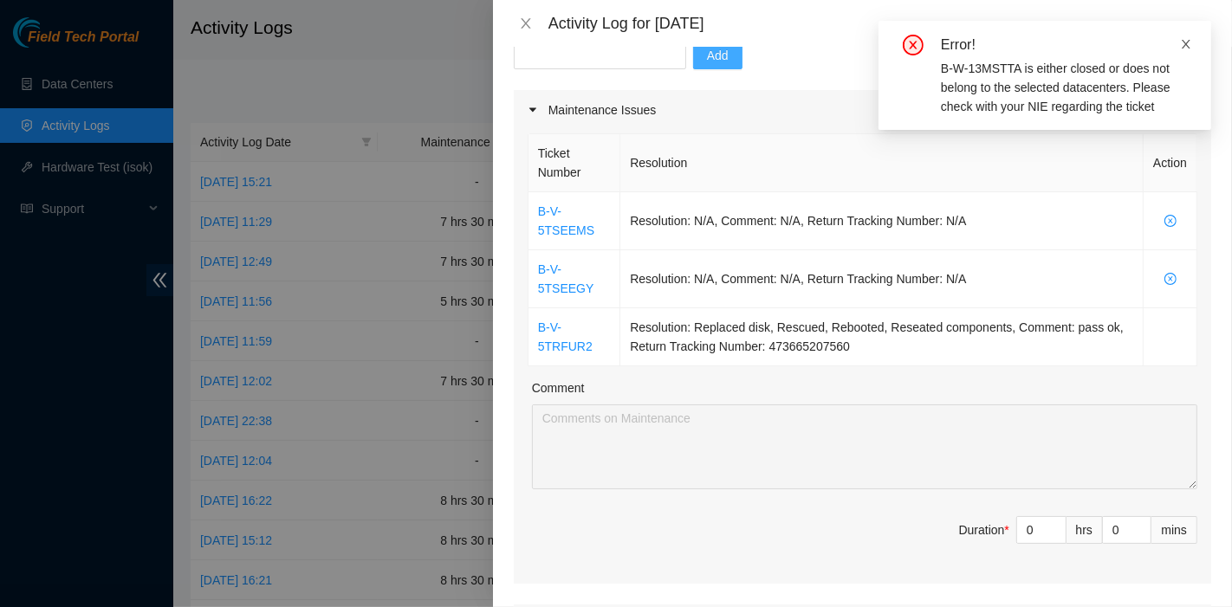
click at [1187, 44] on icon "close" at bounding box center [1186, 44] width 9 height 9
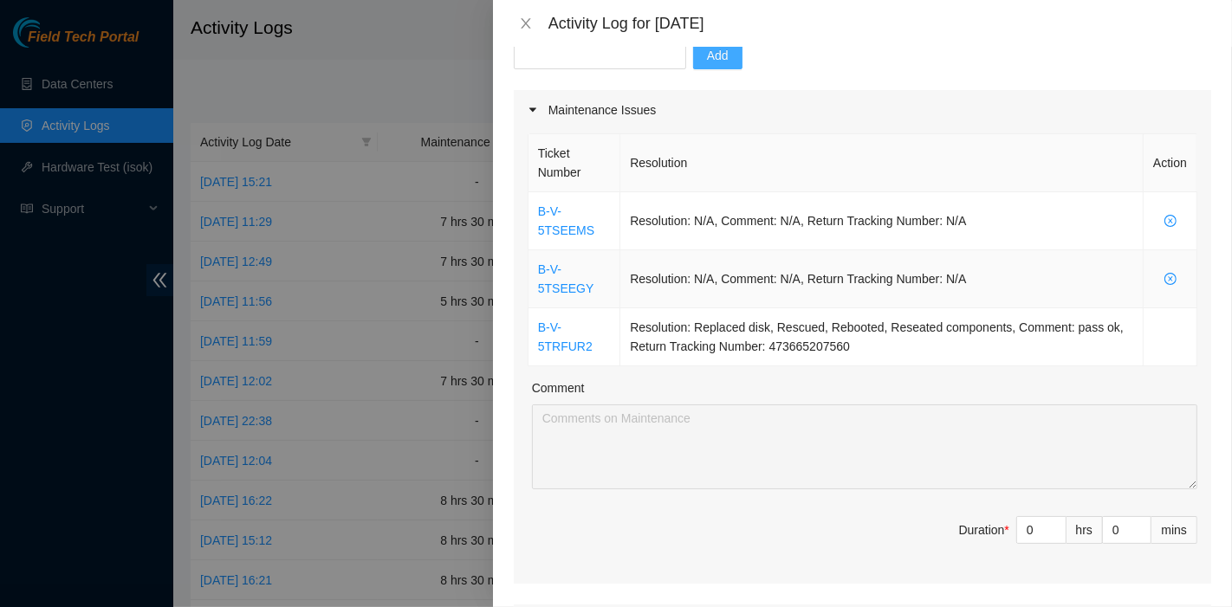
click at [972, 276] on td "Resolution: N/A, Comment: N/A, Return Tracking Number: N/A" at bounding box center [881, 279] width 523 height 58
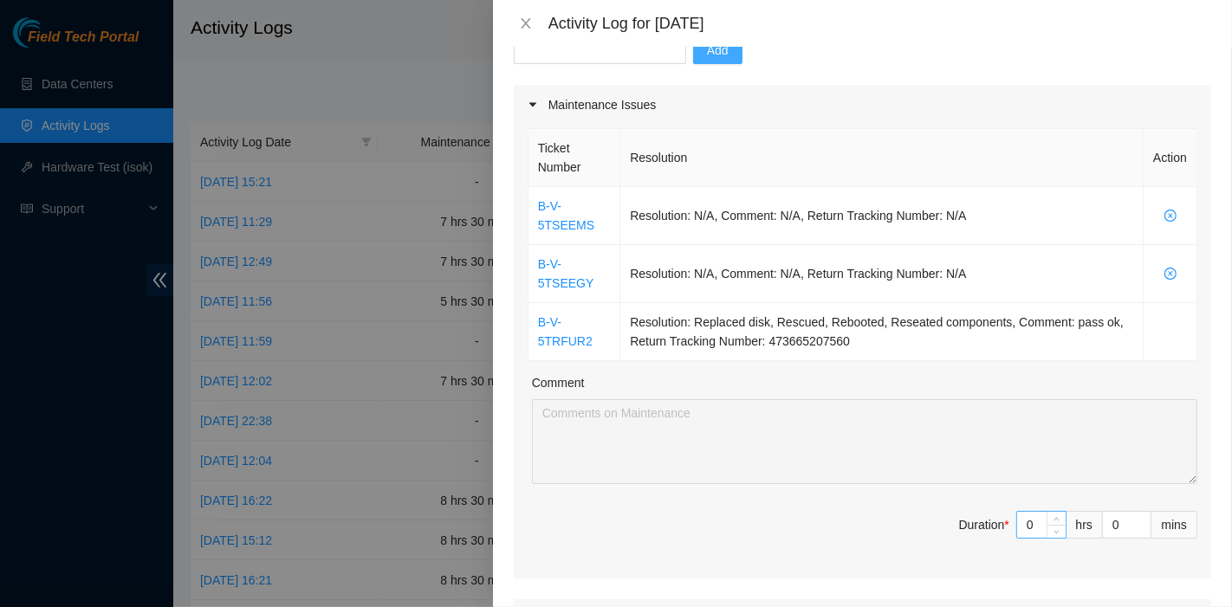
scroll to position [192, 0]
drag, startPoint x: 1012, startPoint y: 523, endPoint x: 996, endPoint y: 523, distance: 16.5
click at [996, 523] on span "Duration * 0 hrs 0 mins" at bounding box center [863, 534] width 670 height 49
type input "6"
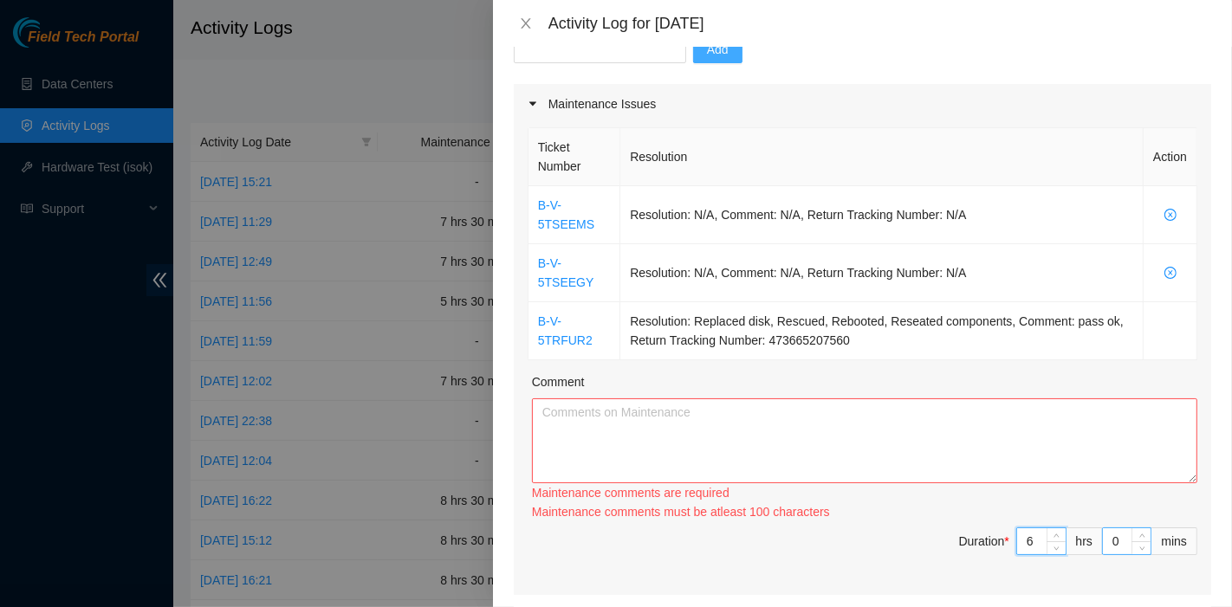
type input "6"
click at [1103, 542] on input "0" at bounding box center [1127, 542] width 48 height 26
type input "30"
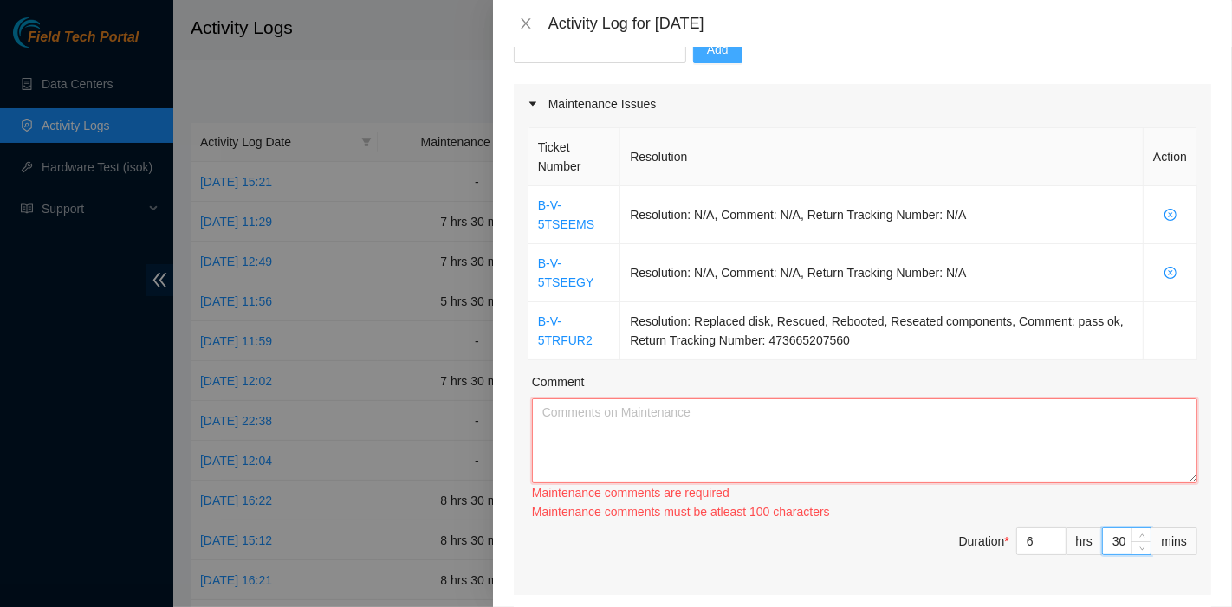
click at [618, 438] on textarea "Comment" at bounding box center [865, 441] width 666 height 85
paste textarea "B-W-12Q8G3Q"
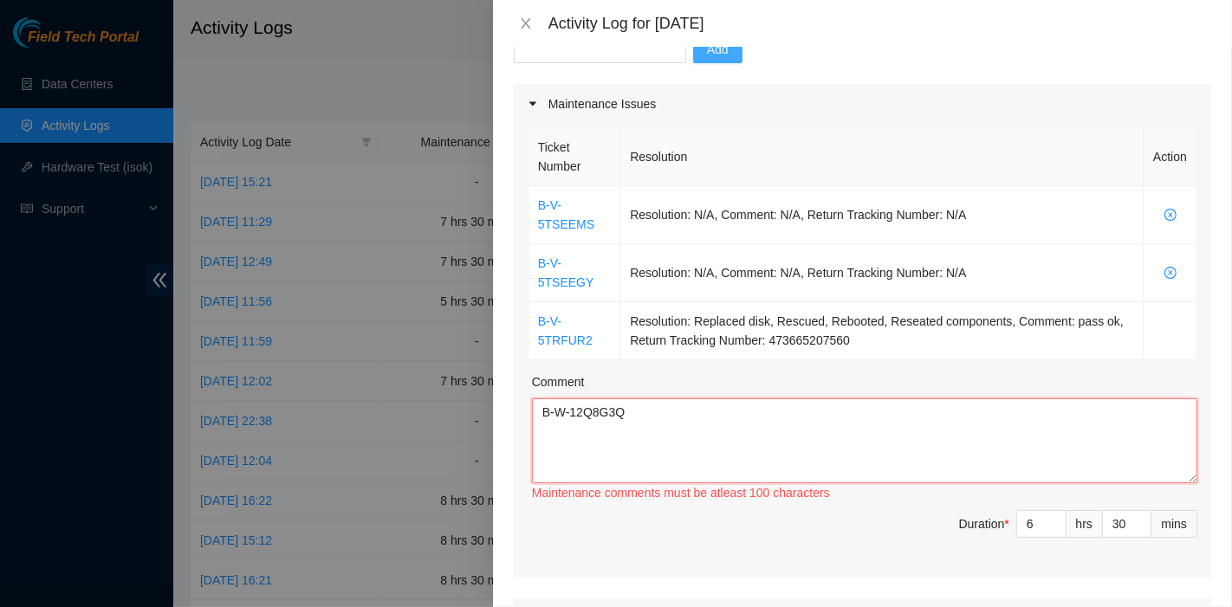
click at [943, 405] on textarea "B-W-12Q8G3Q" at bounding box center [865, 441] width 666 height 85
paste textarea "B-V-5MKHRH4"
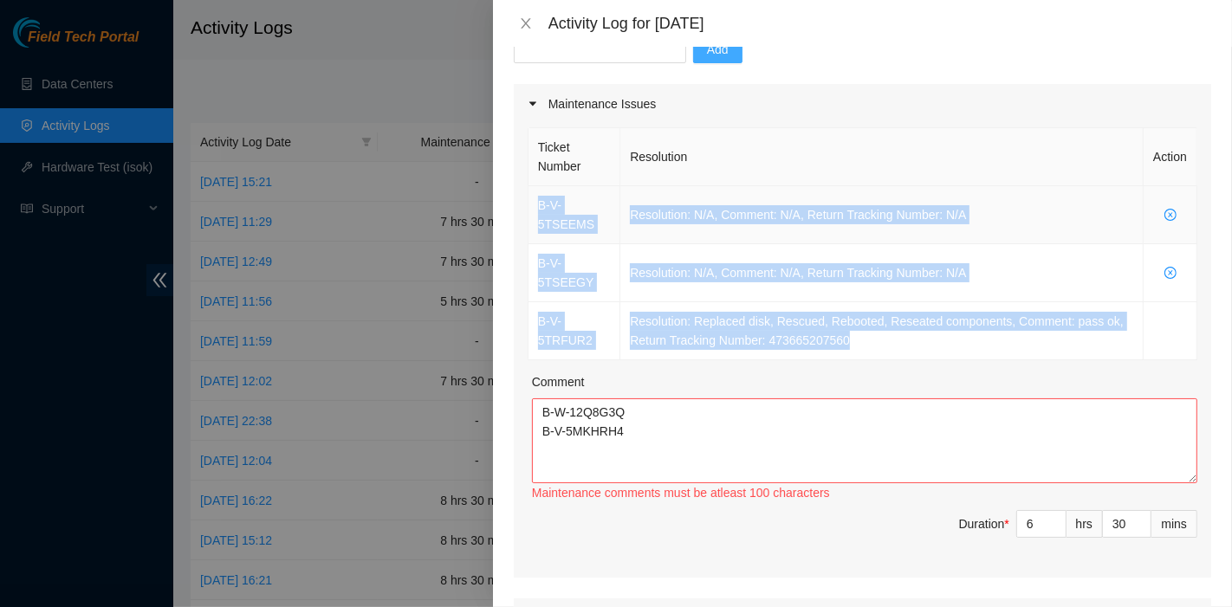
drag, startPoint x: 892, startPoint y: 342, endPoint x: 532, endPoint y: 207, distance: 384.2
click at [532, 207] on tbody "B-V-5TSEEMS Resolution: N/A, Comment: N/A, Return Tracking Number: N/A B-V-5TSE…" at bounding box center [863, 273] width 669 height 174
copy tbody "B-V-5TSEEMS Resolution: N/A, Comment: N/A, Return Tracking Number: N/A B-V-5TSE…"
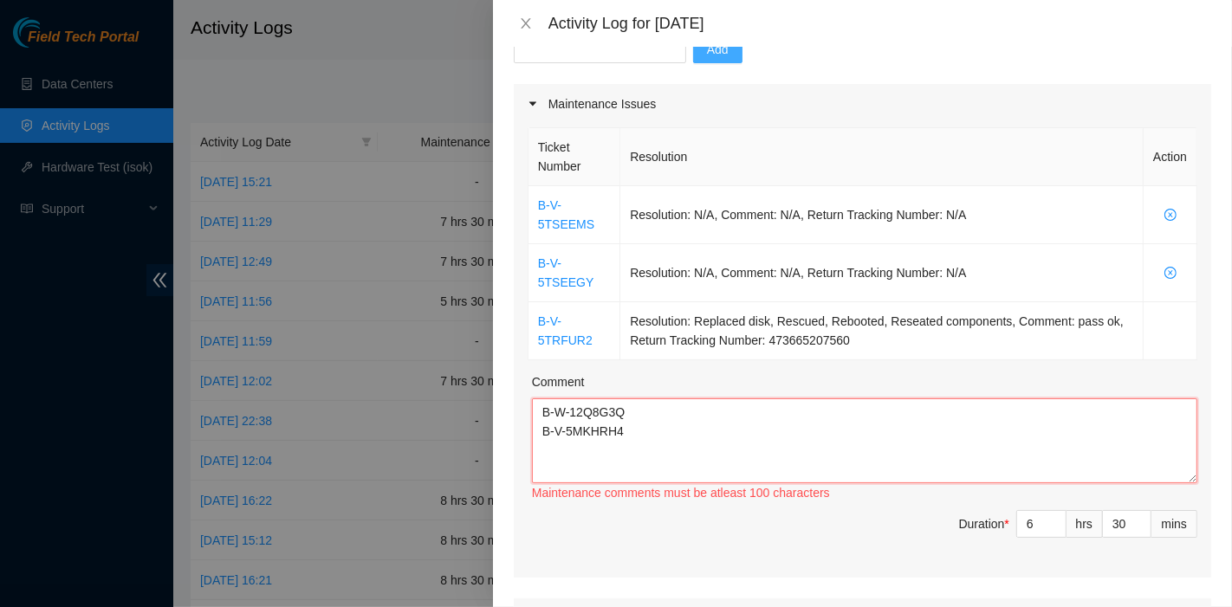
click at [663, 445] on textarea "B-W-12Q8G3Q B-V-5MKHRH4" at bounding box center [865, 441] width 666 height 85
click at [656, 448] on textarea "B-W-12Q8G3Q B-V-5MKHRH4" at bounding box center [865, 441] width 666 height 85
click at [658, 451] on textarea "B-W-12Q8G3Q B-V-5MKHRH4" at bounding box center [865, 441] width 666 height 85
paste textarea "B-V-5TSEEMS Resolution: N/A, Comment: N/A, Return Tracking Number: N/A B-V-5TSE…"
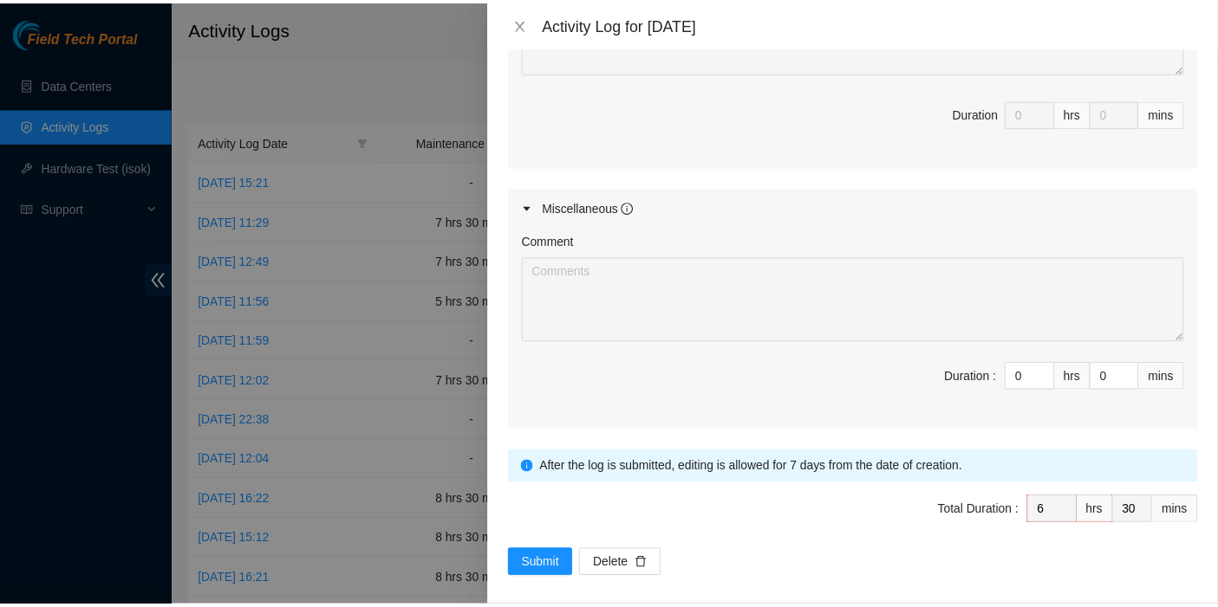
scroll to position [971, 0]
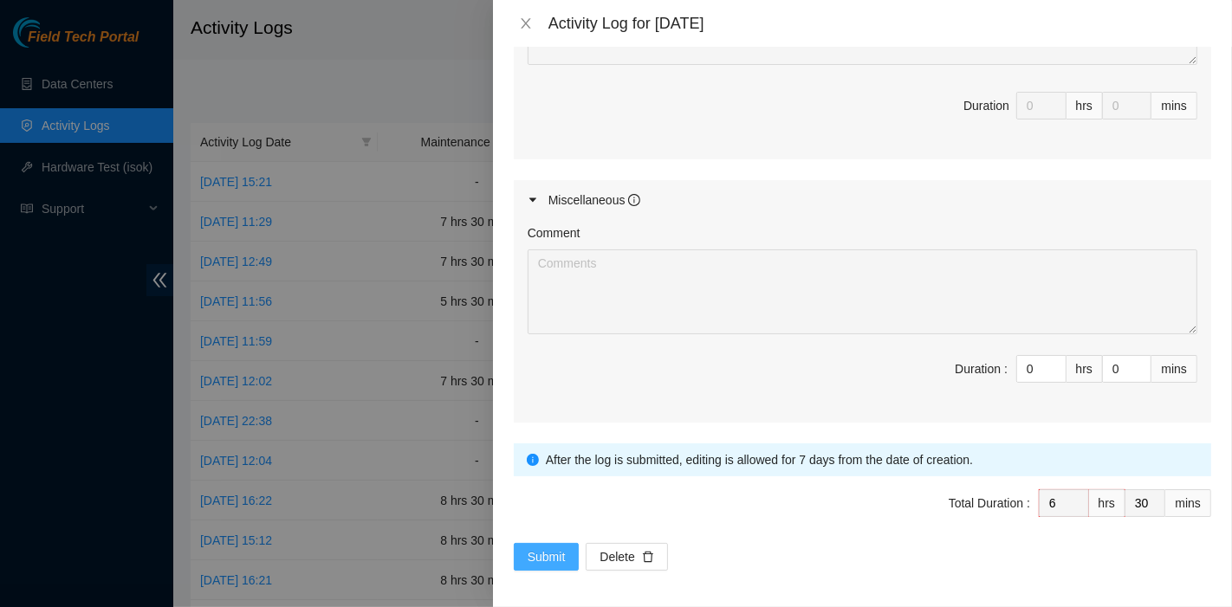
type textarea "B-W-12Q8G3Q B-V-5MKHRH4B-V-5TSEEMS Resolution: N/A, Comment: N/A, Return Tracki…"
click at [550, 543] on button "Submit" at bounding box center [547, 557] width 66 height 28
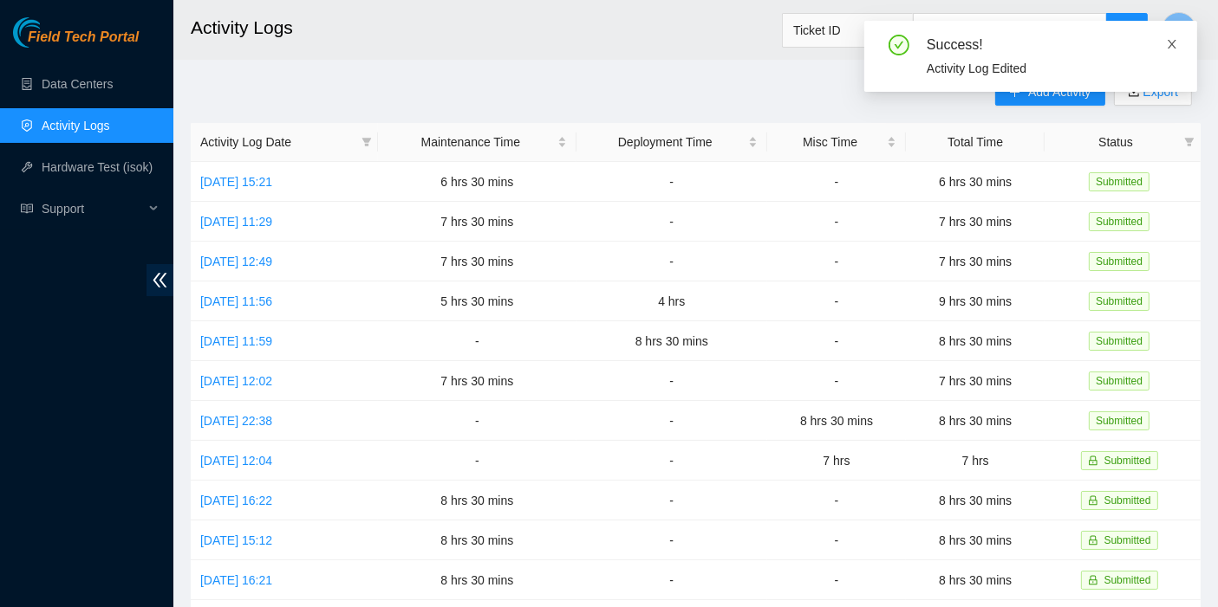
click at [1169, 42] on icon "close" at bounding box center [1171, 44] width 9 height 9
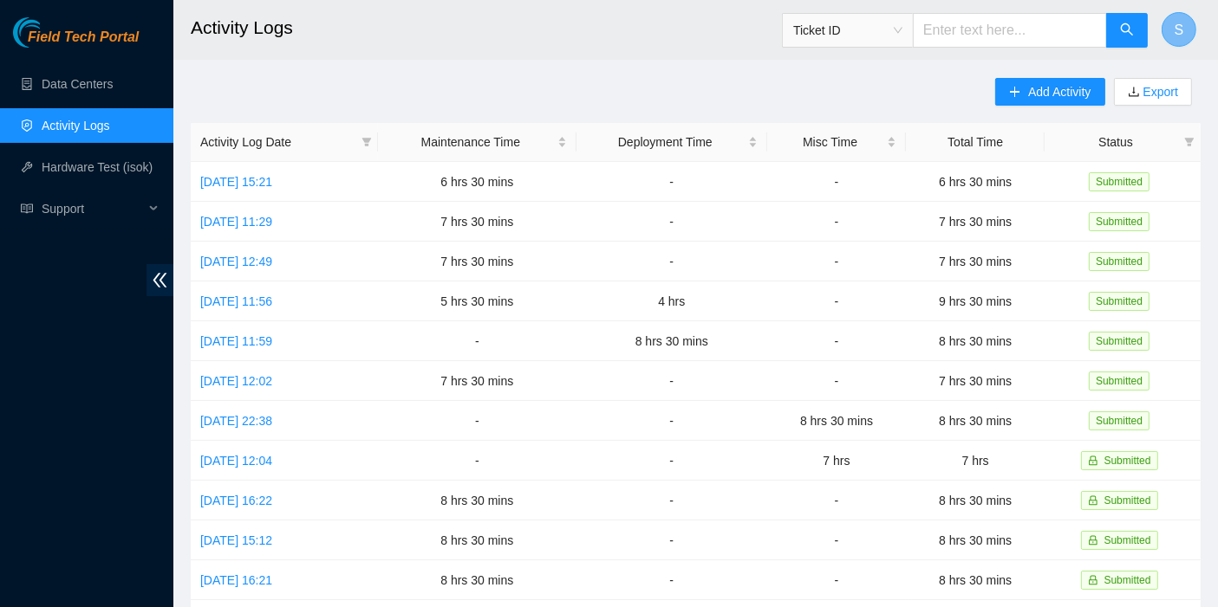
click at [1171, 31] on button "S" at bounding box center [1178, 29] width 35 height 35
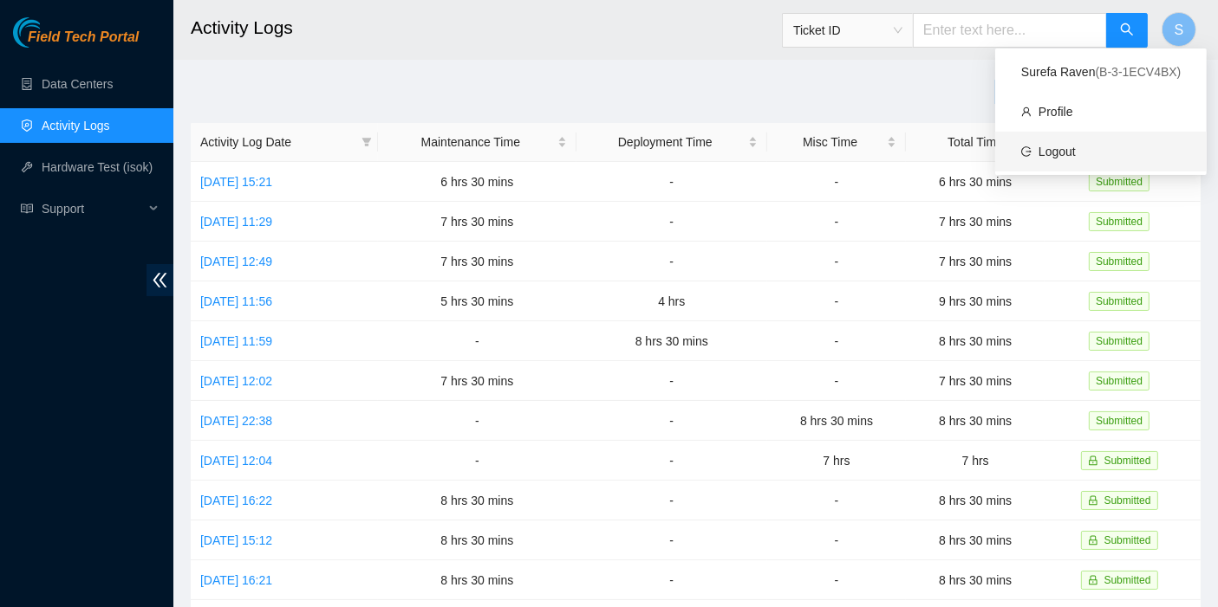
click at [1075, 145] on link "Logout" at bounding box center [1056, 152] width 37 height 14
